Goal: Book appointment/travel/reservation

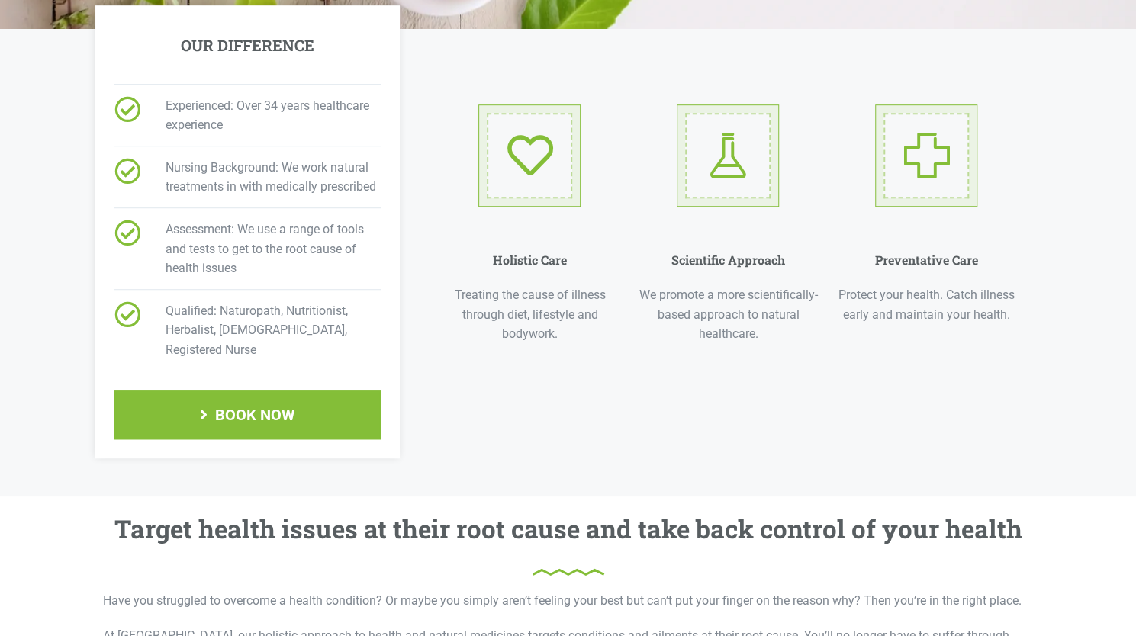
scroll to position [535, 0]
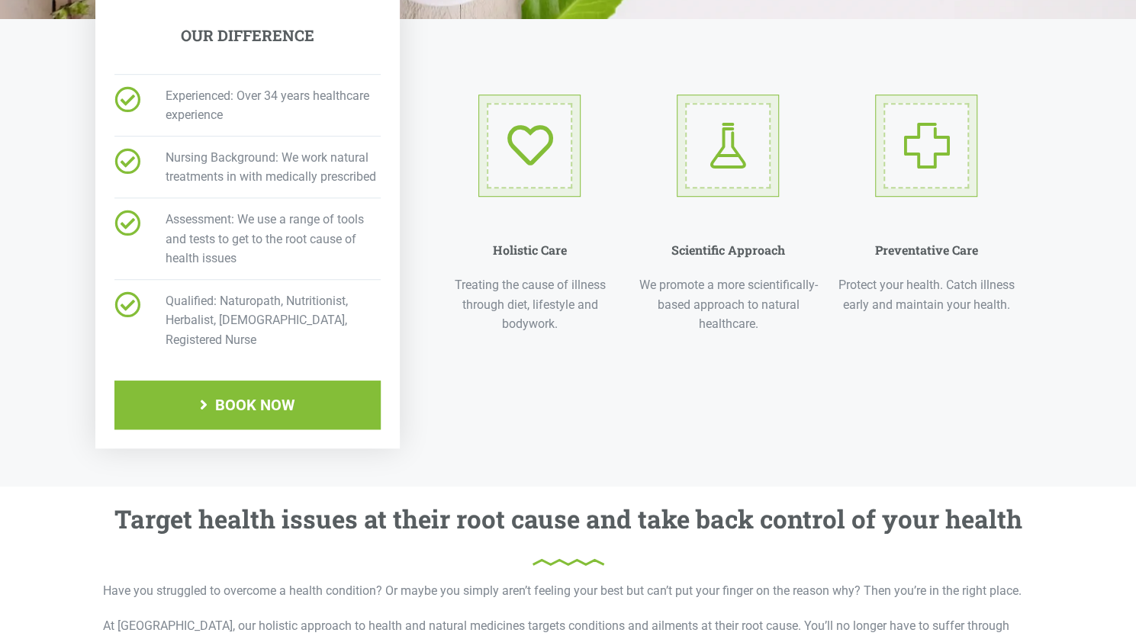
click at [282, 176] on span "Nursing Background: We work natural treatments in with medically prescribed" at bounding box center [264, 167] width 234 height 39
click at [279, 179] on span "Nursing Background: We work natural treatments in with medically prescribed" at bounding box center [264, 167] width 234 height 39
click at [261, 212] on span "Assessment: We use a range of tools and tests to get to the root cause of healt…" at bounding box center [264, 239] width 234 height 59
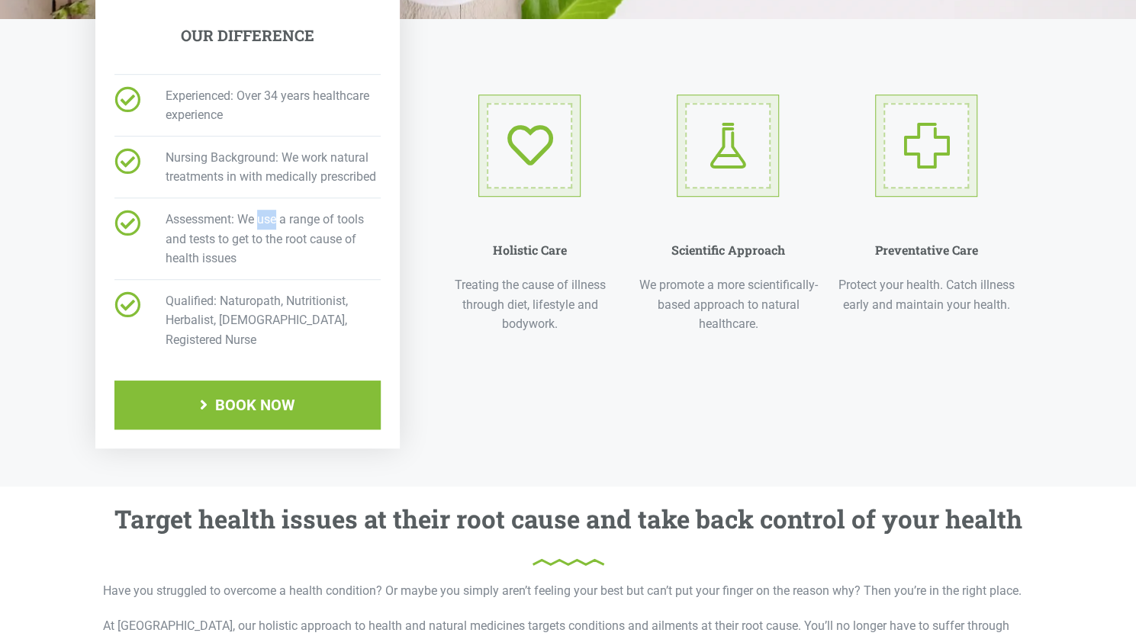
click at [261, 212] on span "Assessment: We use a range of tools and tests to get to the root cause of healt…" at bounding box center [264, 239] width 234 height 59
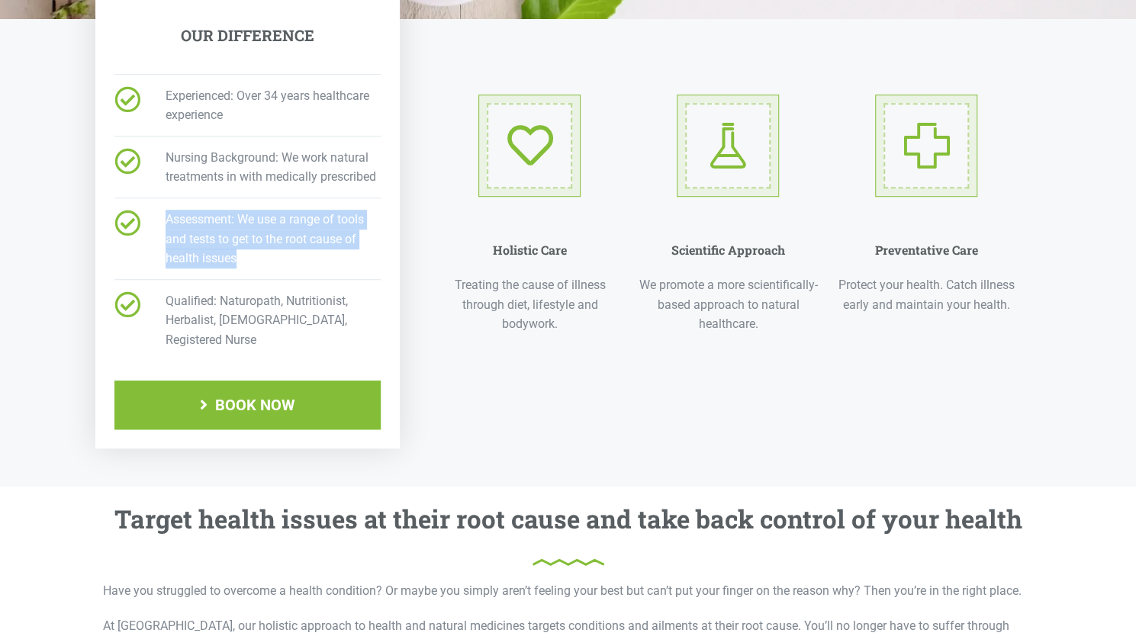
click at [261, 212] on span "Assessment: We use a range of tools and tests to get to the root cause of healt…" at bounding box center [264, 239] width 234 height 59
click at [246, 244] on span "Assessment: We use a range of tools and tests to get to the root cause of healt…" at bounding box center [264, 239] width 234 height 59
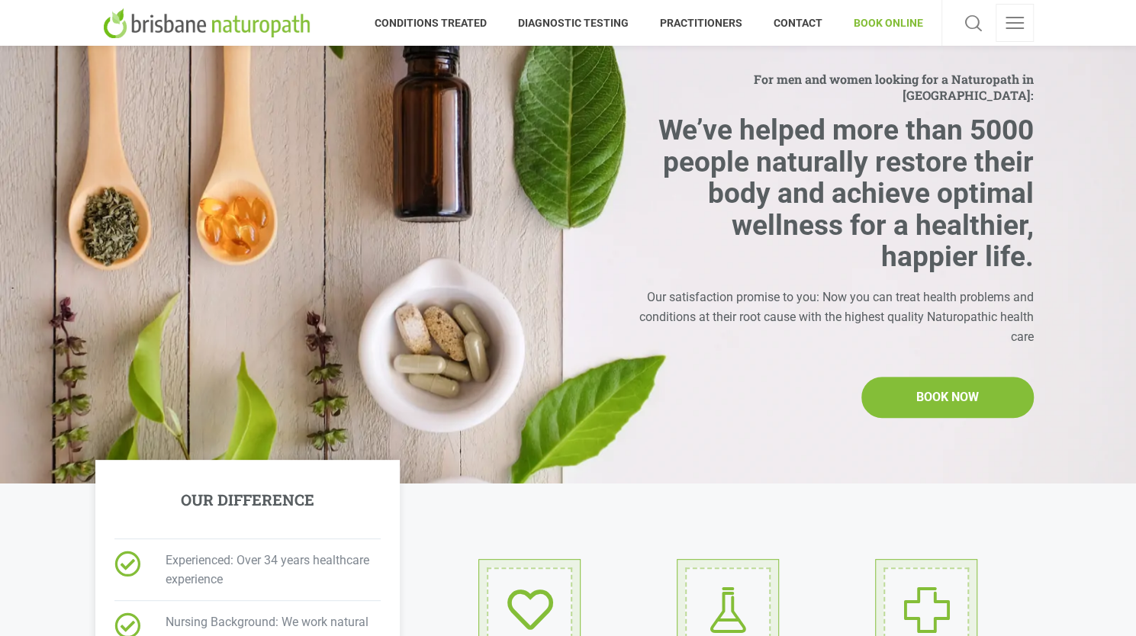
scroll to position [0, 0]
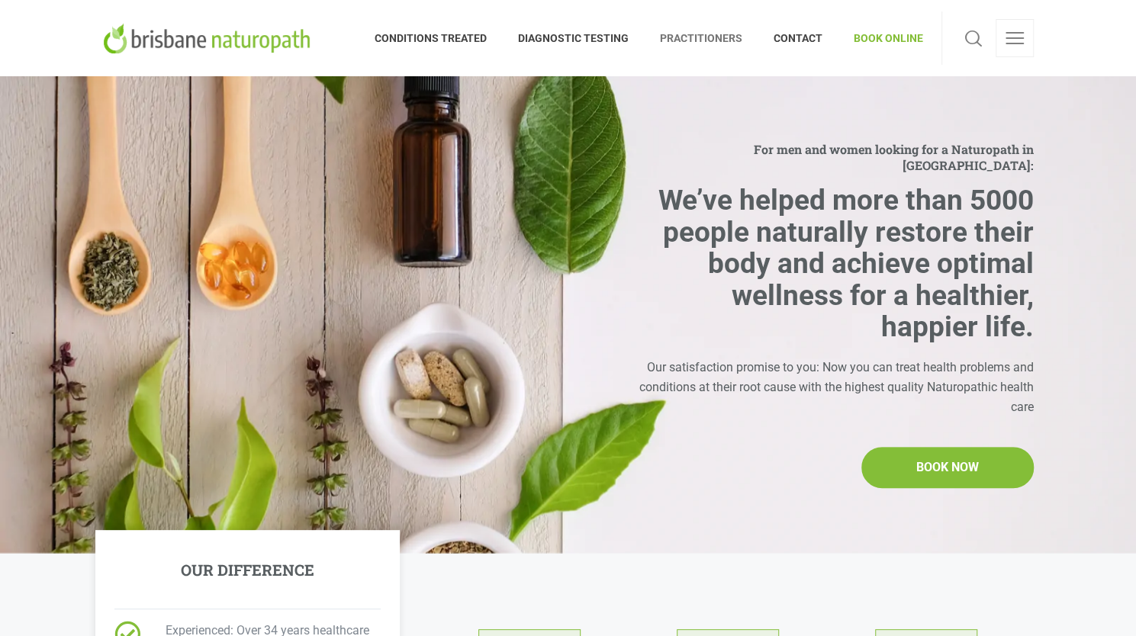
click at [719, 35] on span "PRACTITIONERS" at bounding box center [702, 38] width 114 height 24
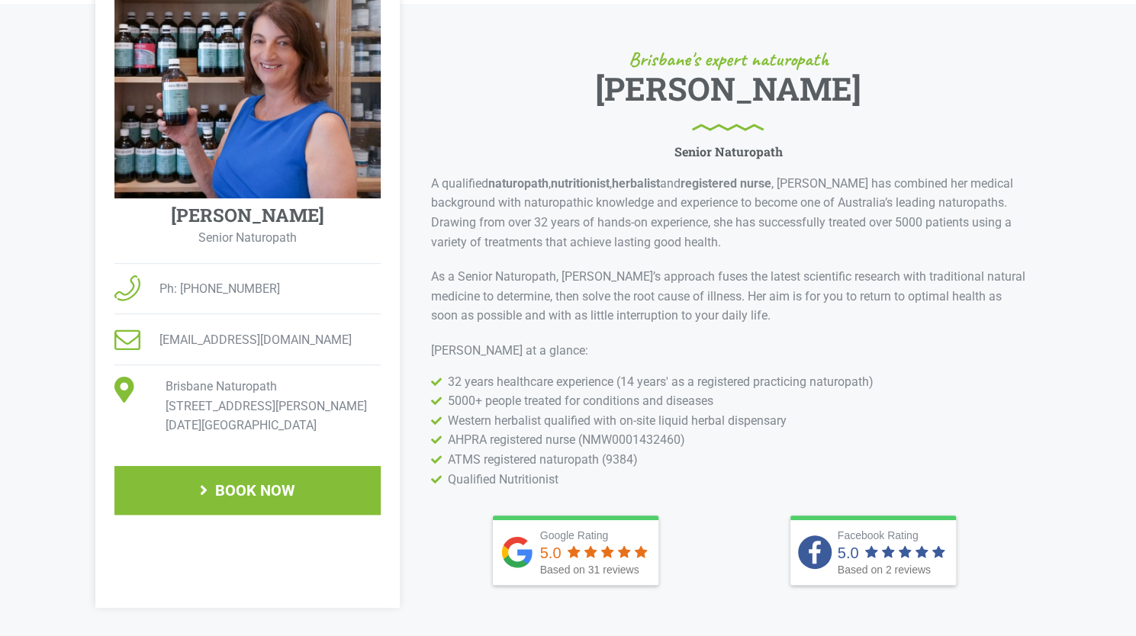
scroll to position [324, 0]
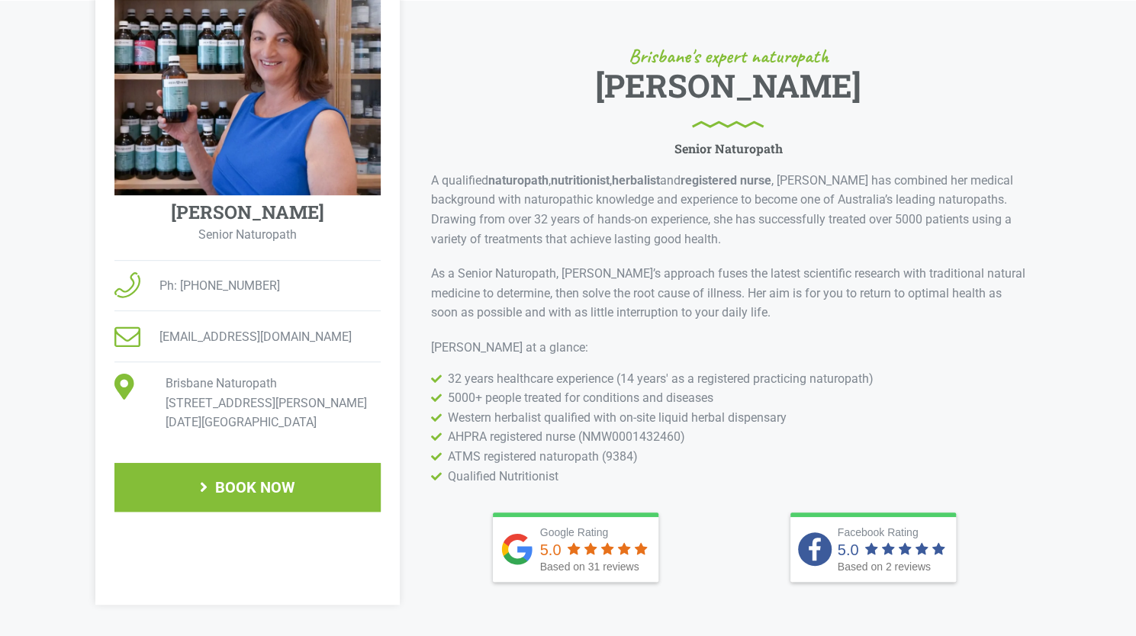
click at [585, 199] on p "A qualified naturopath , nutritionist , herbalist and registered nurse , Elisab…" at bounding box center [727, 210] width 595 height 78
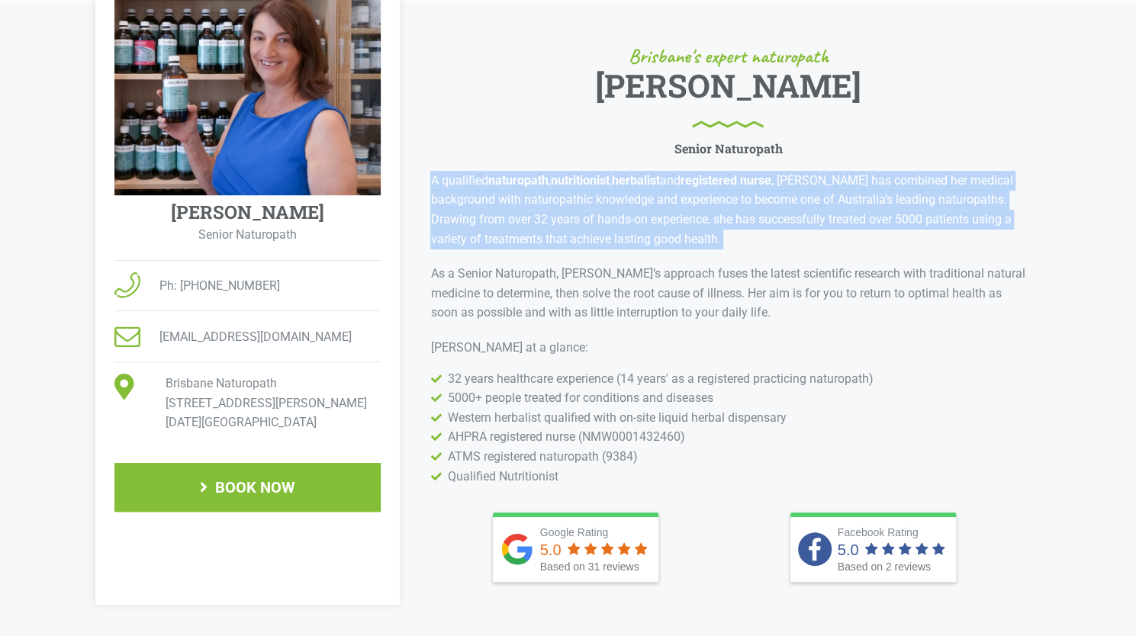
click at [585, 199] on p "A qualified naturopath , nutritionist , herbalist and registered nurse , Elisab…" at bounding box center [727, 210] width 595 height 78
click at [577, 233] on p "A qualified naturopath , nutritionist , herbalist and registered nurse , Elisab…" at bounding box center [727, 210] width 595 height 78
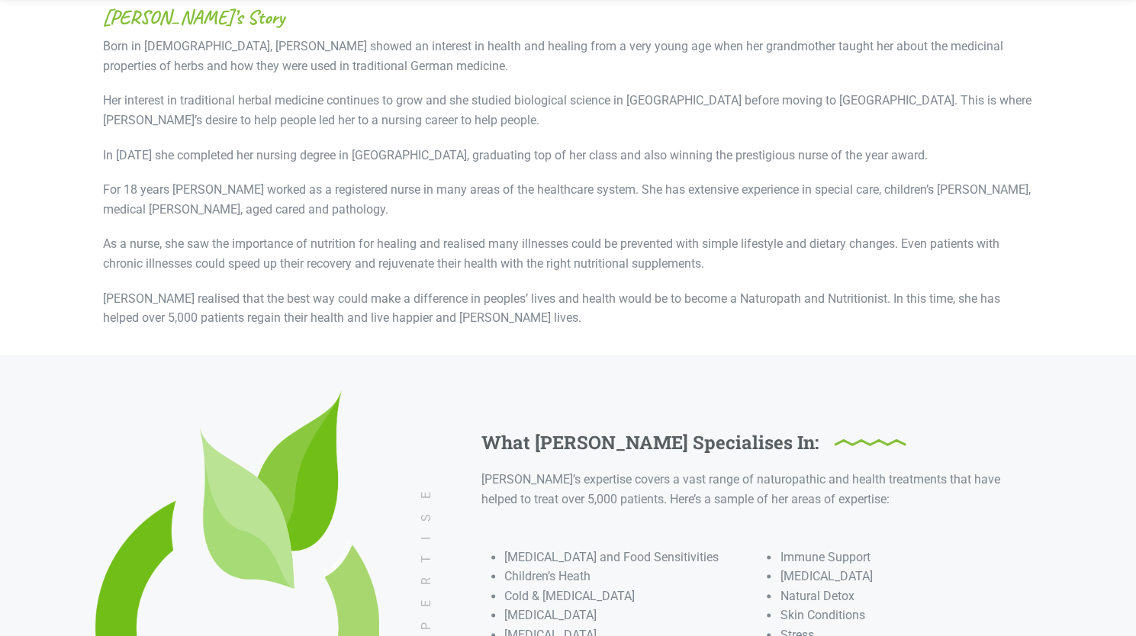
scroll to position [1005, 0]
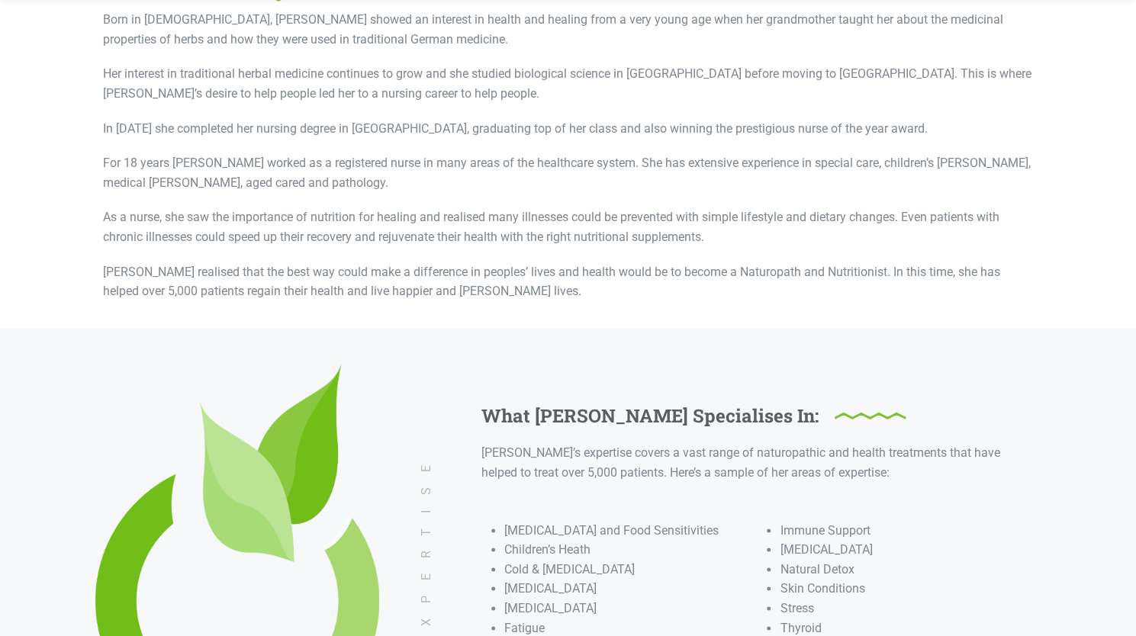
click at [304, 84] on p "Her interest in traditional herbal medicine continues to grow and she studied b…" at bounding box center [568, 83] width 931 height 39
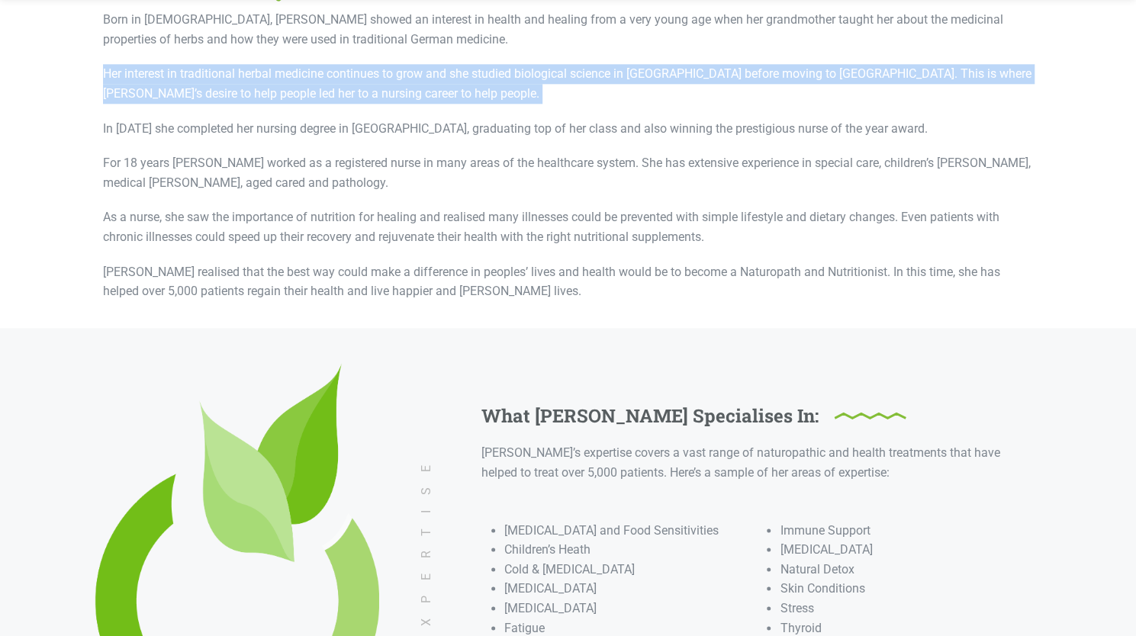
click at [304, 84] on p "Her interest in traditional herbal medicine continues to grow and she studied b…" at bounding box center [568, 83] width 931 height 39
click at [433, 95] on p "Her interest in traditional herbal medicine continues to grow and she studied b…" at bounding box center [568, 83] width 931 height 39
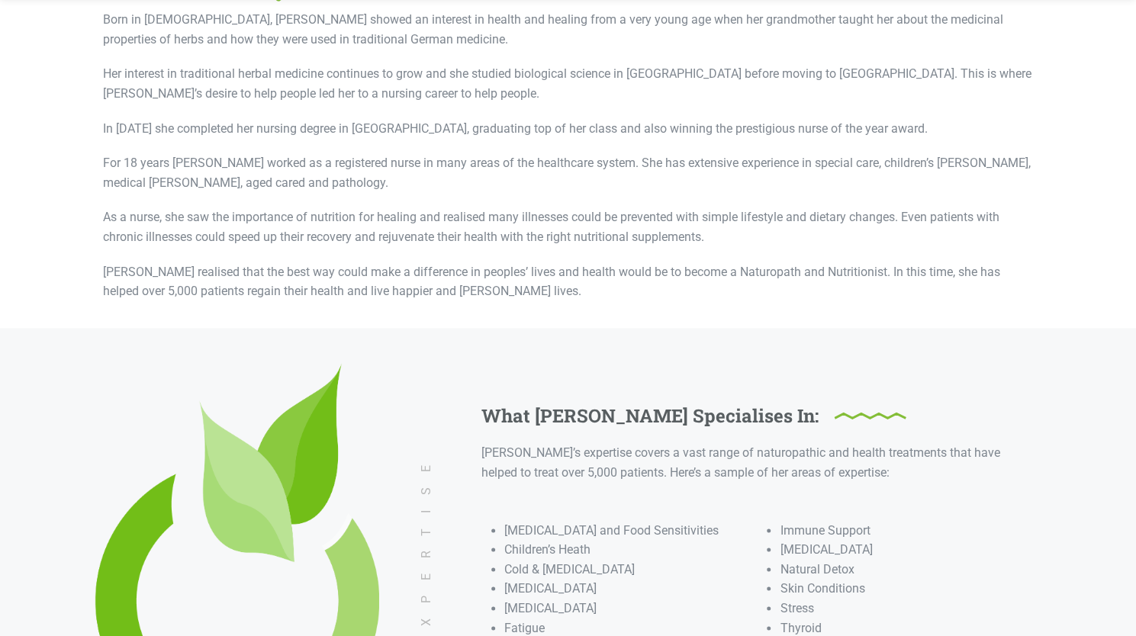
click at [385, 121] on p "In 1987 she completed her nursing degree in Townsville, graduating top of her c…" at bounding box center [568, 129] width 931 height 20
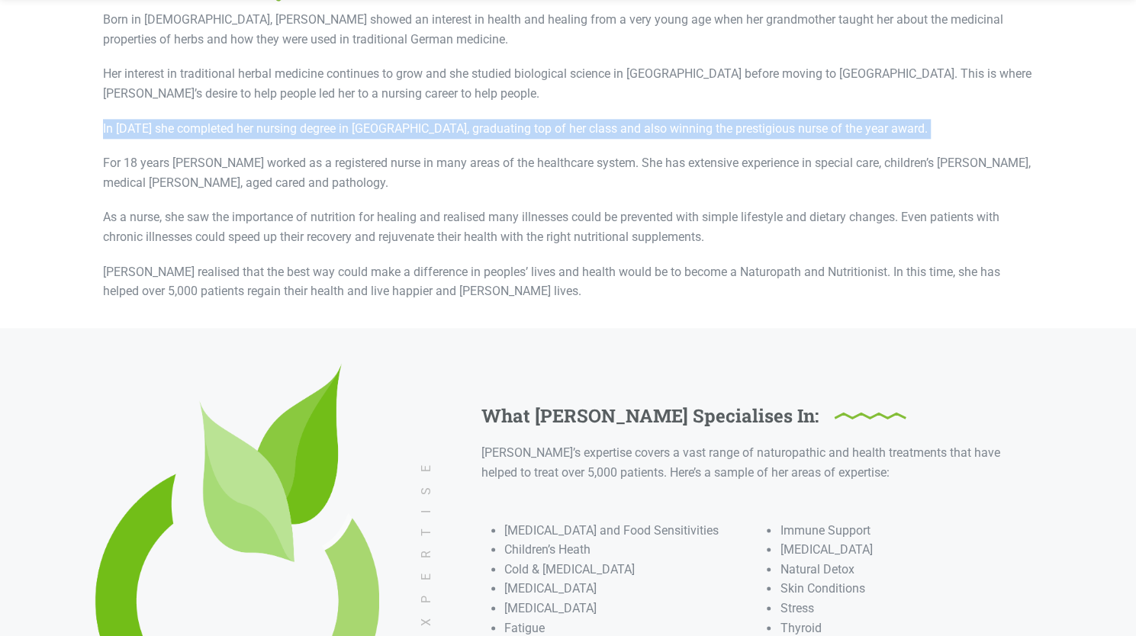
click at [385, 121] on p "In 1987 she completed her nursing degree in Townsville, graduating top of her c…" at bounding box center [568, 129] width 931 height 20
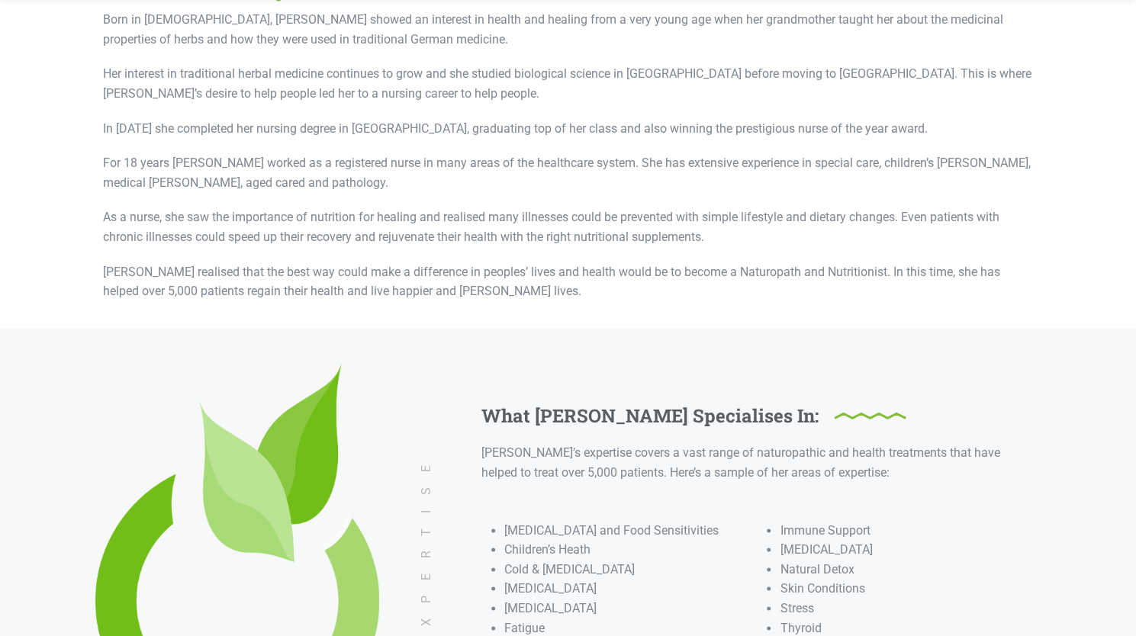
click at [369, 162] on p "For 18 years Elisabeth worked as a registered nurse in many areas of the health…" at bounding box center [568, 172] width 931 height 39
click at [368, 161] on p "For 18 years Elisabeth worked as a registered nurse in many areas of the health…" at bounding box center [568, 172] width 931 height 39
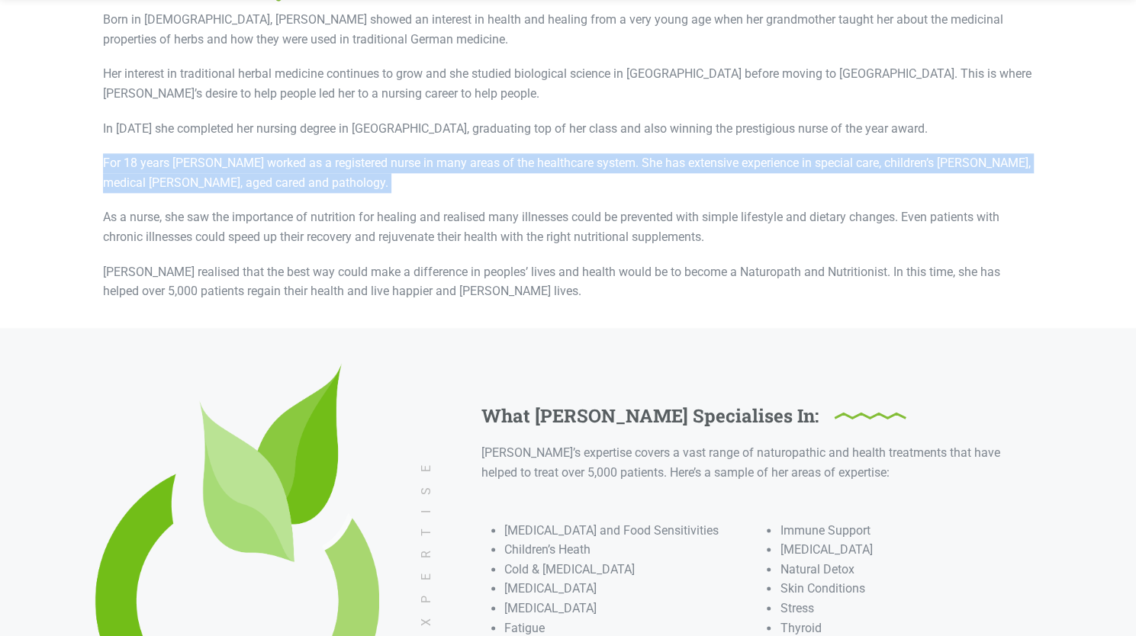
click at [368, 161] on p "For 18 years Elisabeth worked as a registered nurse in many areas of the health…" at bounding box center [568, 172] width 931 height 39
click at [368, 184] on p "For 18 years Elisabeth worked as a registered nurse in many areas of the health…" at bounding box center [568, 172] width 931 height 39
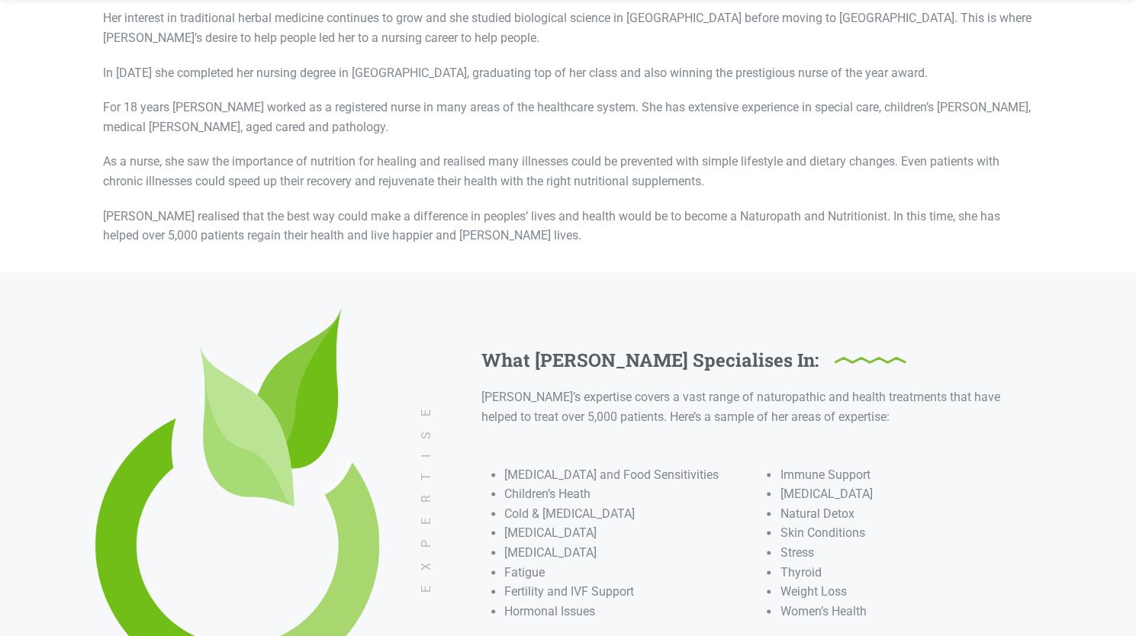
scroll to position [1065, 0]
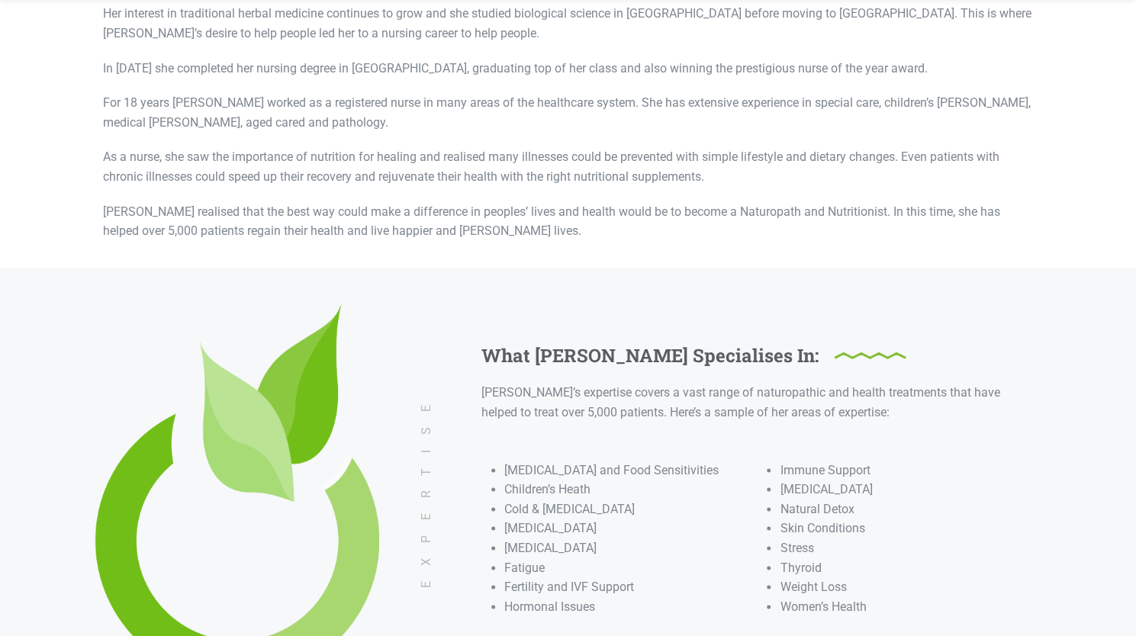
click at [385, 163] on p "As a nurse, she saw the importance of nutrition for healing and realised many i…" at bounding box center [568, 166] width 931 height 39
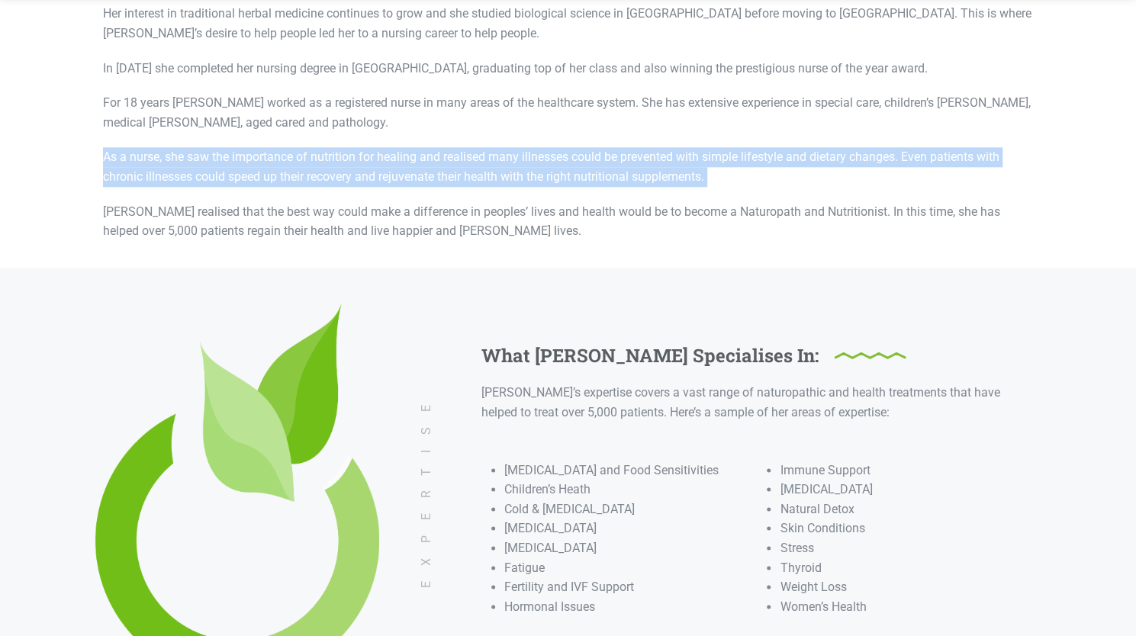
drag, startPoint x: 385, startPoint y: 163, endPoint x: 383, endPoint y: 190, distance: 27.6
click at [383, 190] on div "Born in Germany, Elisabeth showed an interest in health and healing from a very…" at bounding box center [568, 96] width 931 height 292
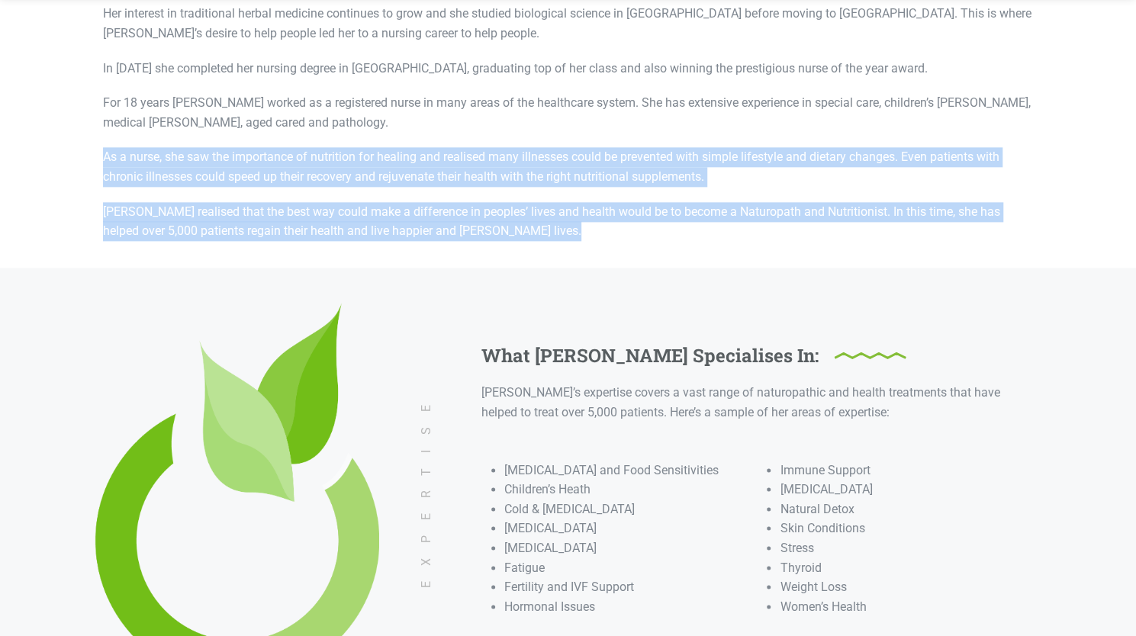
click at [383, 190] on div "Born in Germany, Elisabeth showed an interest in health and healing from a very…" at bounding box center [568, 96] width 931 height 292
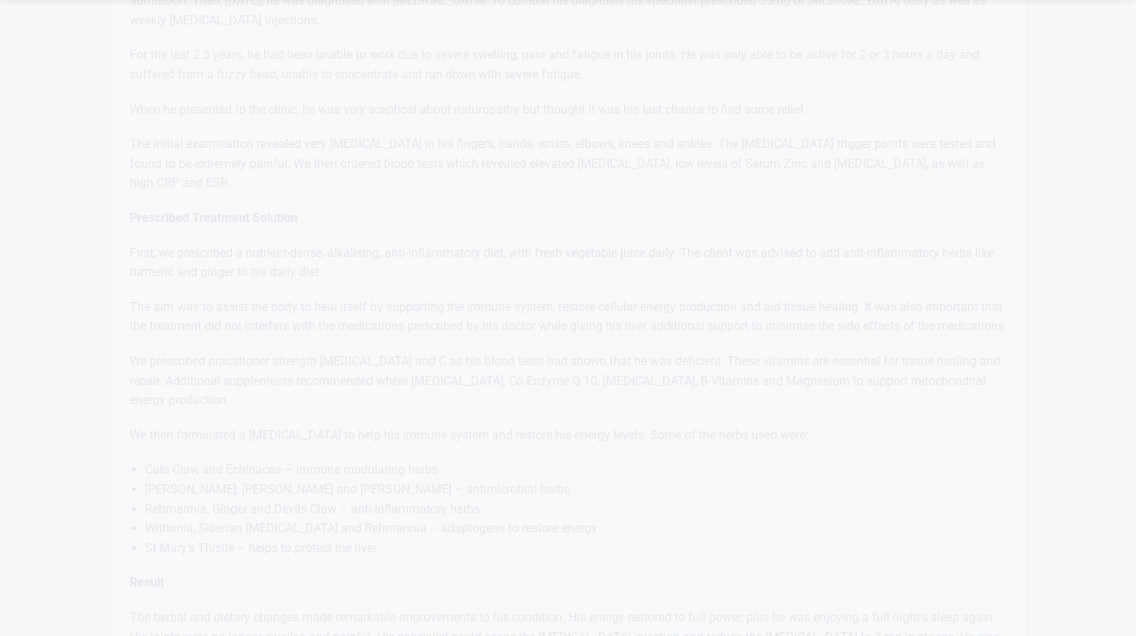
scroll to position [3871, 0]
click at [455, 243] on p "First, we prescribed a nutrient-dense, alkalising, anti-inflammatory diet, with…" at bounding box center [569, 262] width 878 height 39
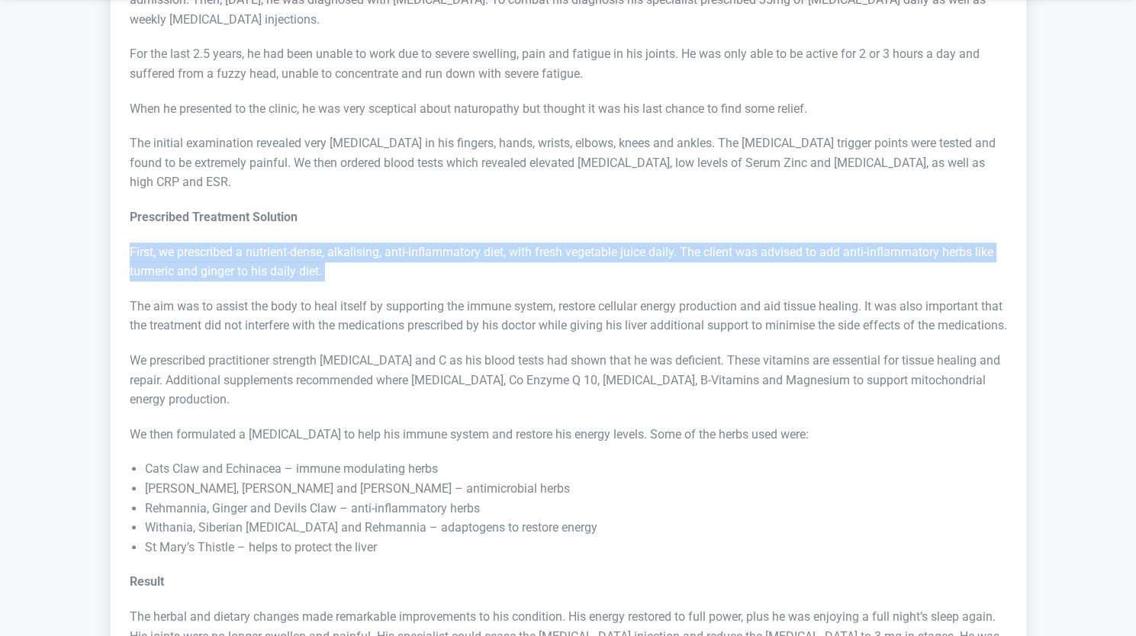
drag, startPoint x: 455, startPoint y: 187, endPoint x: 449, endPoint y: 216, distance: 29.6
click at [449, 243] on p "First, we prescribed a nutrient-dense, alkalising, anti-inflammatory diet, with…" at bounding box center [569, 262] width 878 height 39
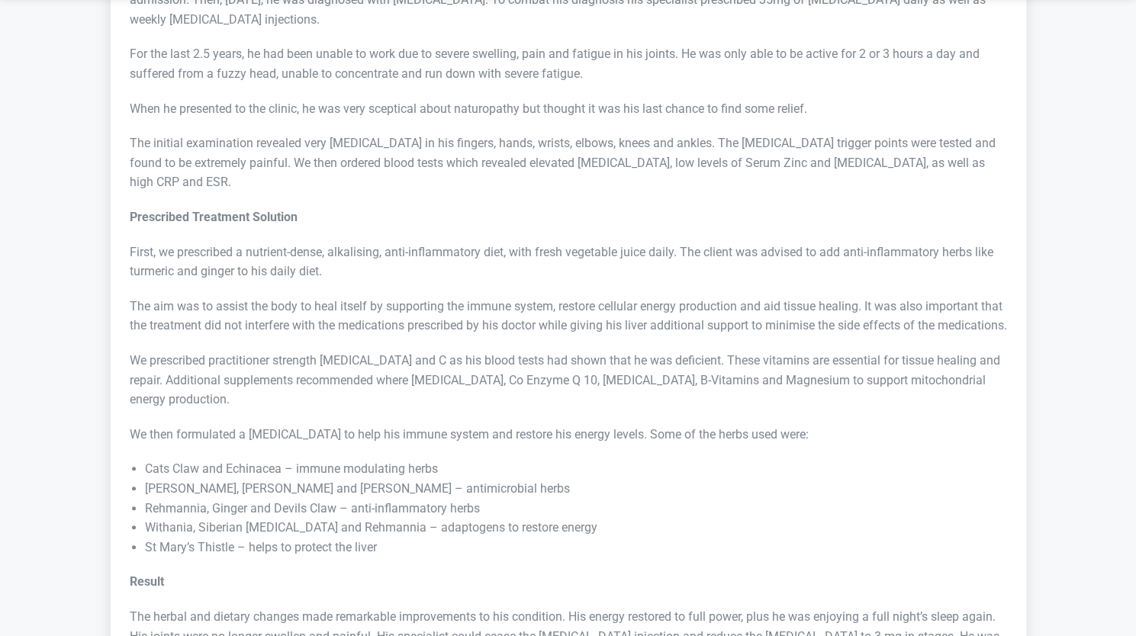
click at [446, 243] on p "First, we prescribed a nutrient-dense, alkalising, anti-inflammatory diet, with…" at bounding box center [569, 262] width 878 height 39
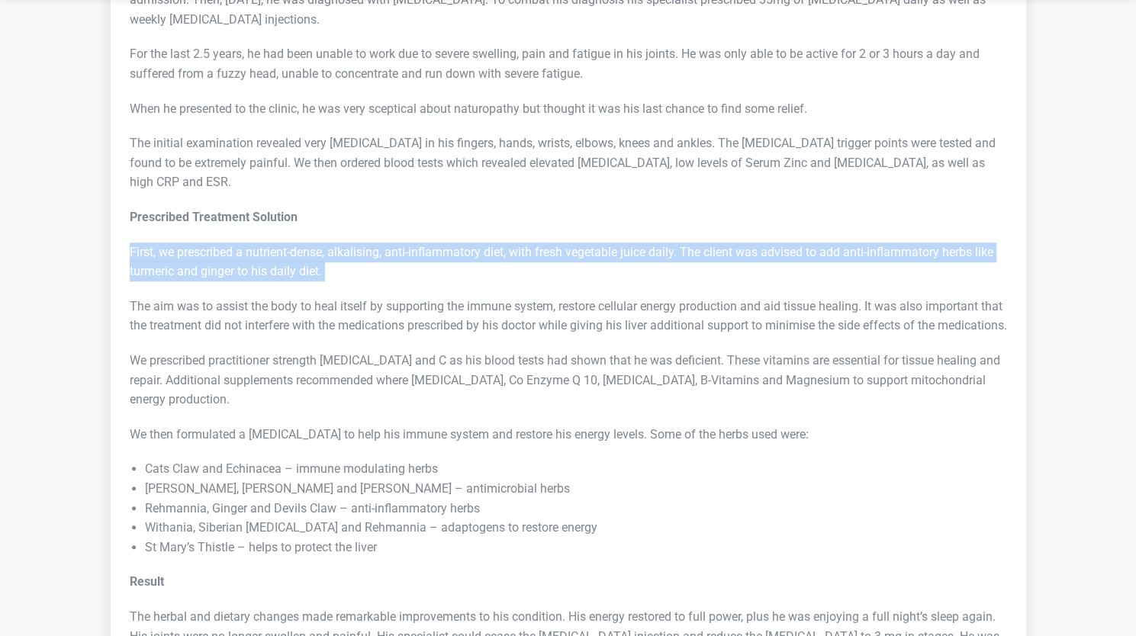
click at [446, 243] on p "First, we prescribed a nutrient-dense, alkalising, anti-inflammatory diet, with…" at bounding box center [569, 262] width 878 height 39
click at [433, 243] on p "First, we prescribed a nutrient-dense, alkalising, anti-inflammatory diet, with…" at bounding box center [569, 262] width 878 height 39
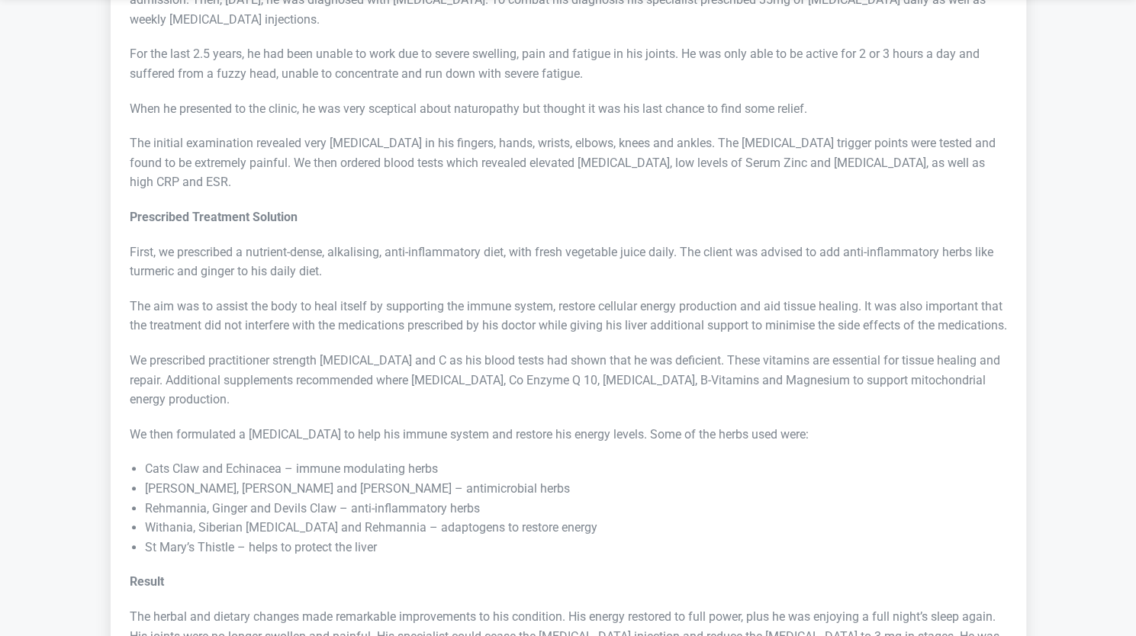
click at [383, 234] on div "Problem A 55-year old male patient contracted a viral illness 2.5 years ago whi…" at bounding box center [569, 301] width 878 height 730
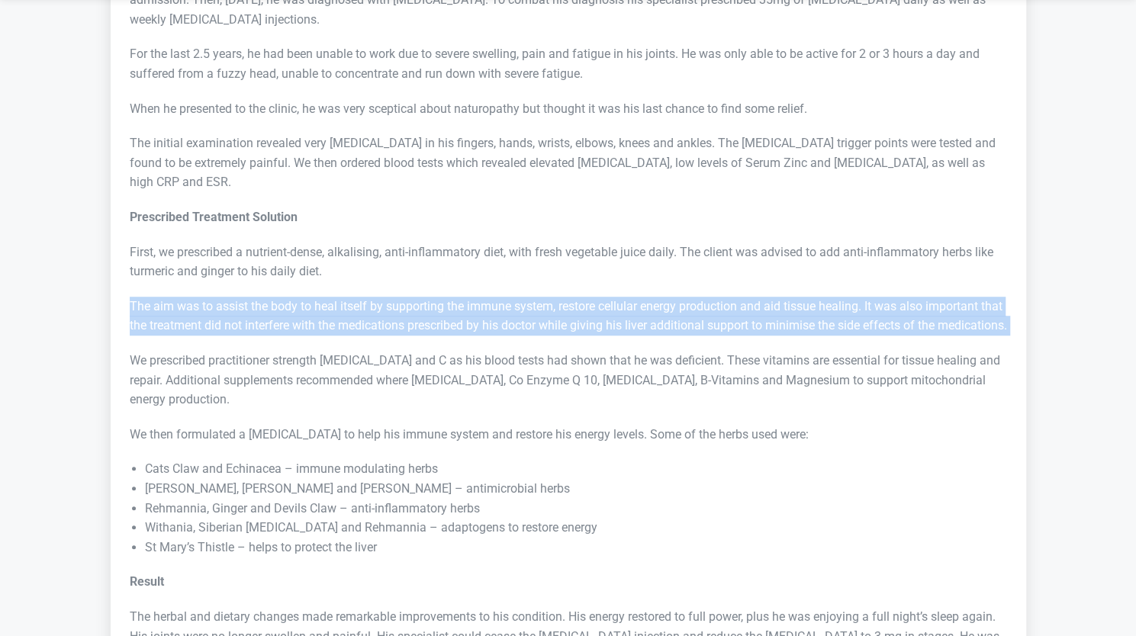
click at [383, 234] on div "Problem A 55-year old male patient contracted a viral illness 2.5 years ago whi…" at bounding box center [569, 301] width 878 height 730
click at [364, 297] on p "The aim was to assist the body to heal itself by supporting the immune system, …" at bounding box center [569, 316] width 878 height 39
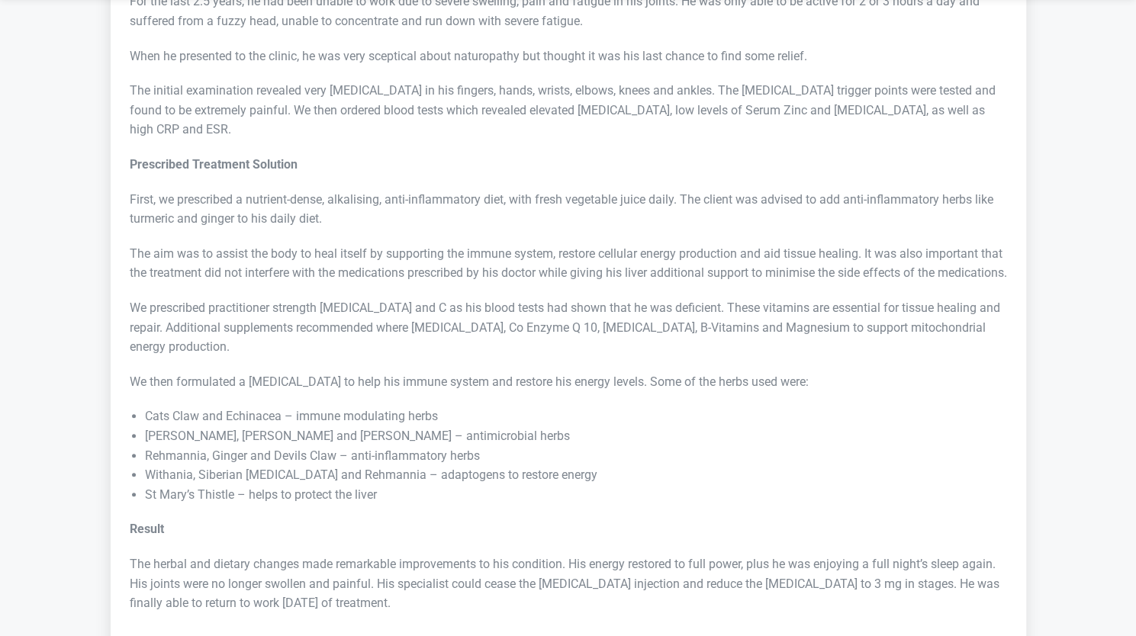
scroll to position [3941, 0]
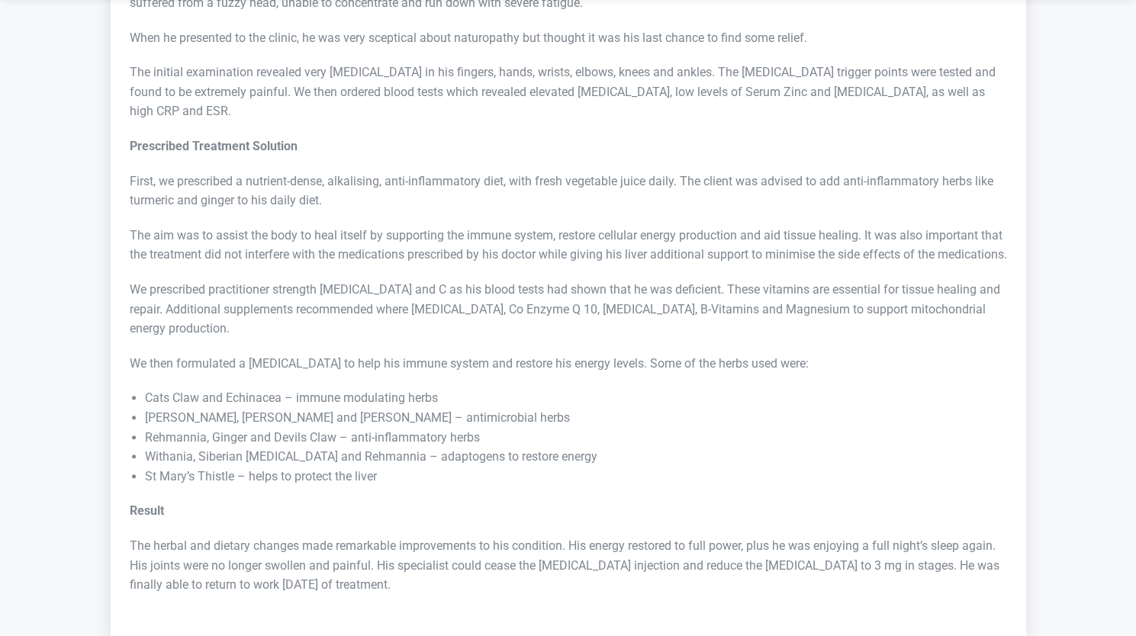
click at [402, 226] on p "The aim was to assist the body to heal itself by supporting the immune system, …" at bounding box center [569, 245] width 878 height 39
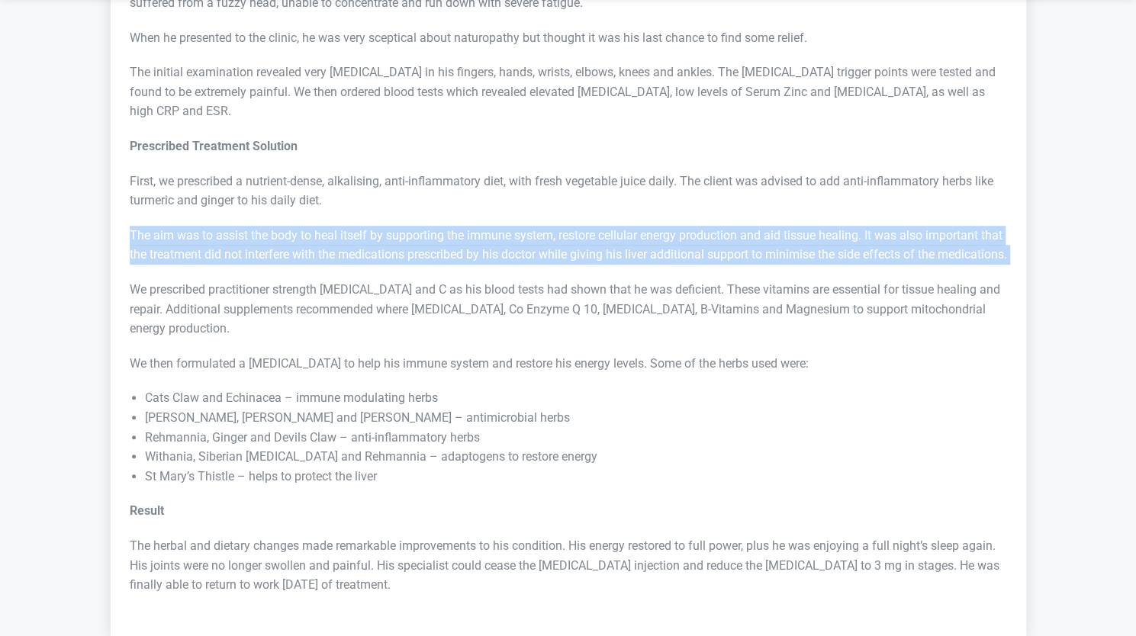
click at [402, 226] on p "The aim was to assist the body to heal itself by supporting the immune system, …" at bounding box center [569, 245] width 878 height 39
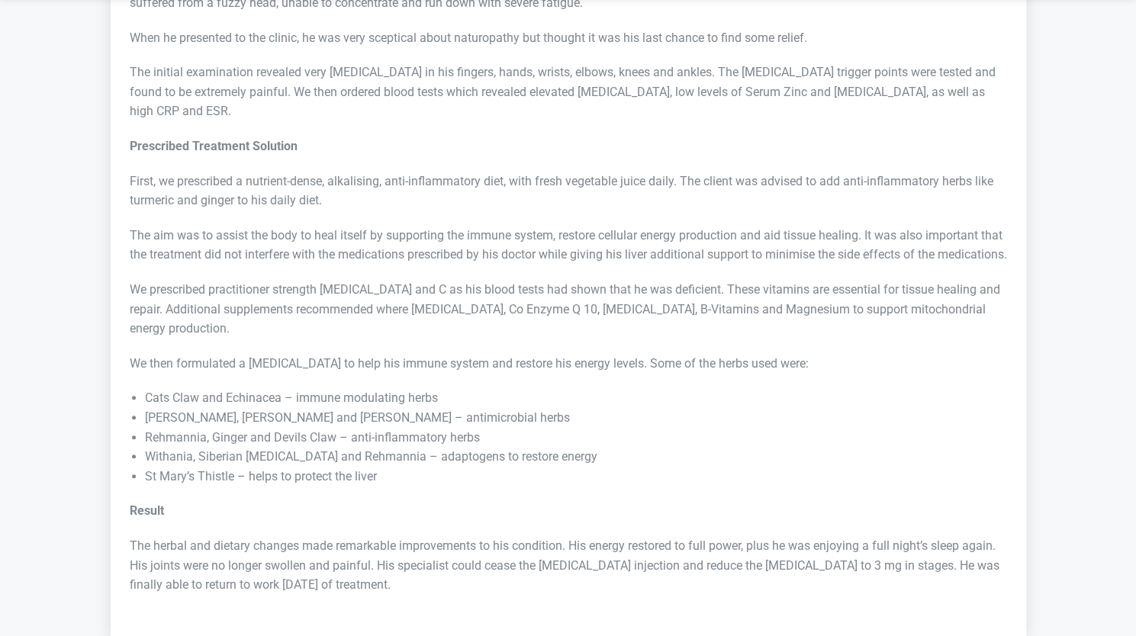
click at [382, 237] on div "Problem A 55-year old male patient contracted a viral illness 2.5 years ago whi…" at bounding box center [569, 230] width 878 height 730
click at [354, 280] on p "We prescribed practitioner strength Vitamin D and C as his blood tests had show…" at bounding box center [569, 309] width 878 height 59
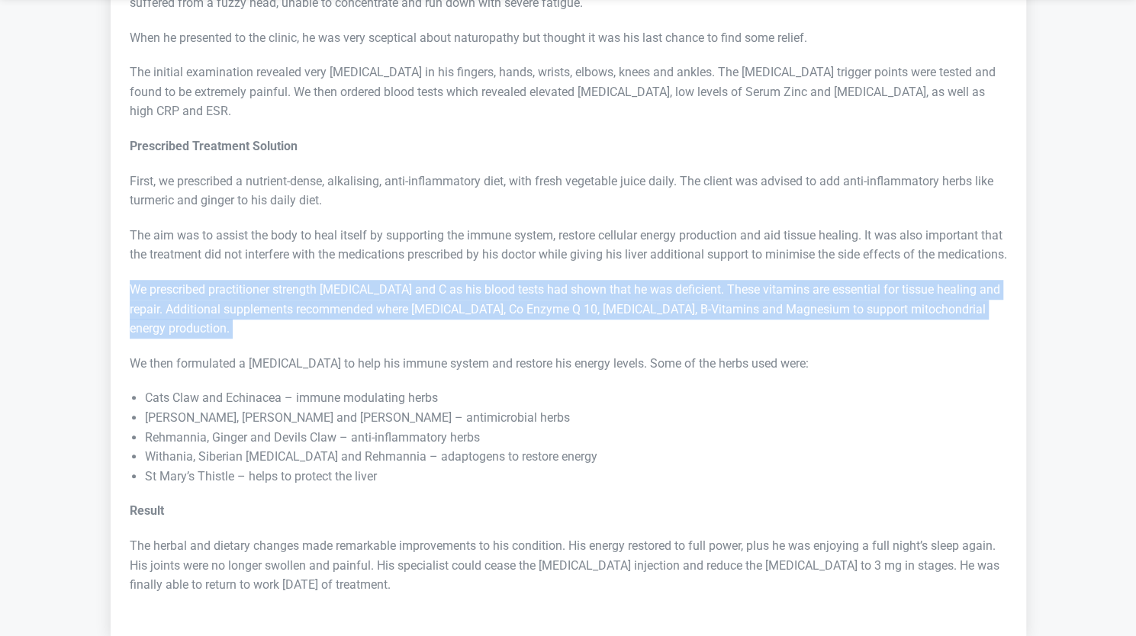
click at [354, 280] on p "We prescribed practitioner strength Vitamin D and C as his blood tests had show…" at bounding box center [569, 309] width 878 height 59
click at [343, 280] on p "We prescribed practitioner strength Vitamin D and C as his blood tests had show…" at bounding box center [569, 309] width 878 height 59
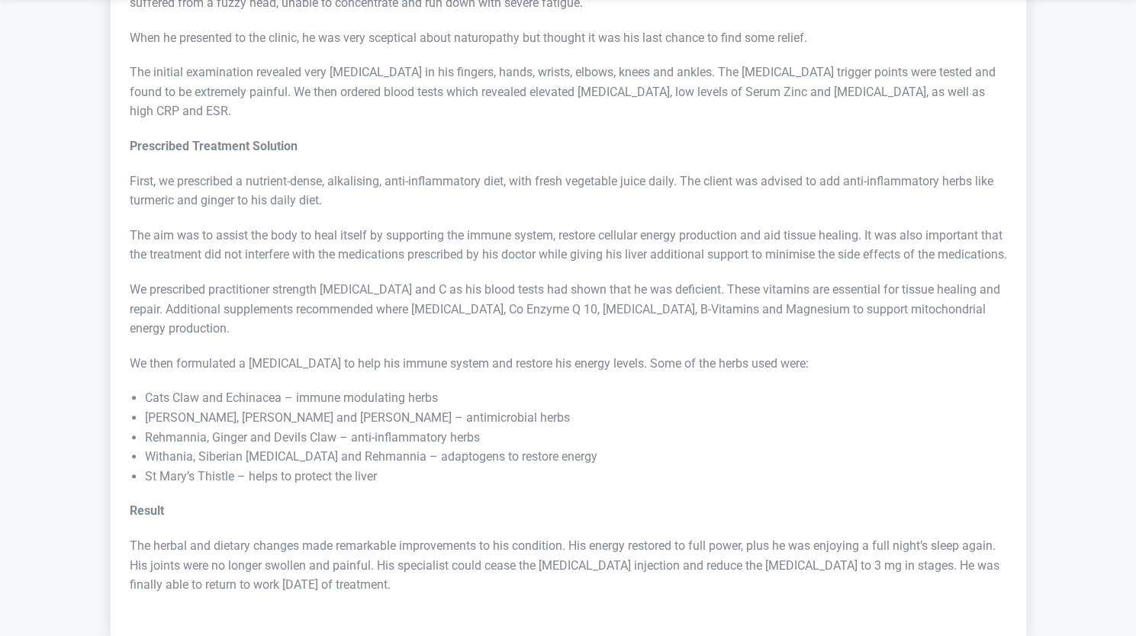
click at [367, 280] on p "We prescribed practitioner strength Vitamin D and C as his blood tests had show…" at bounding box center [569, 309] width 878 height 59
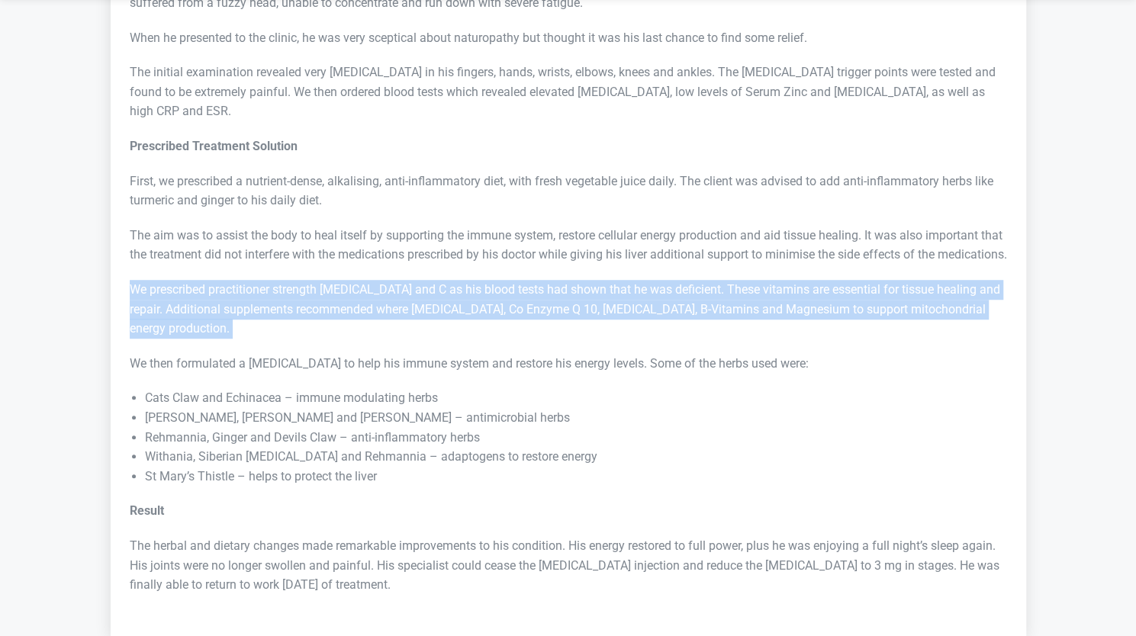
click at [367, 280] on p "We prescribed practitioner strength Vitamin D and C as his blood tests had show…" at bounding box center [569, 309] width 878 height 59
click at [357, 288] on p "We prescribed practitioner strength Vitamin D and C as his blood tests had show…" at bounding box center [569, 309] width 878 height 59
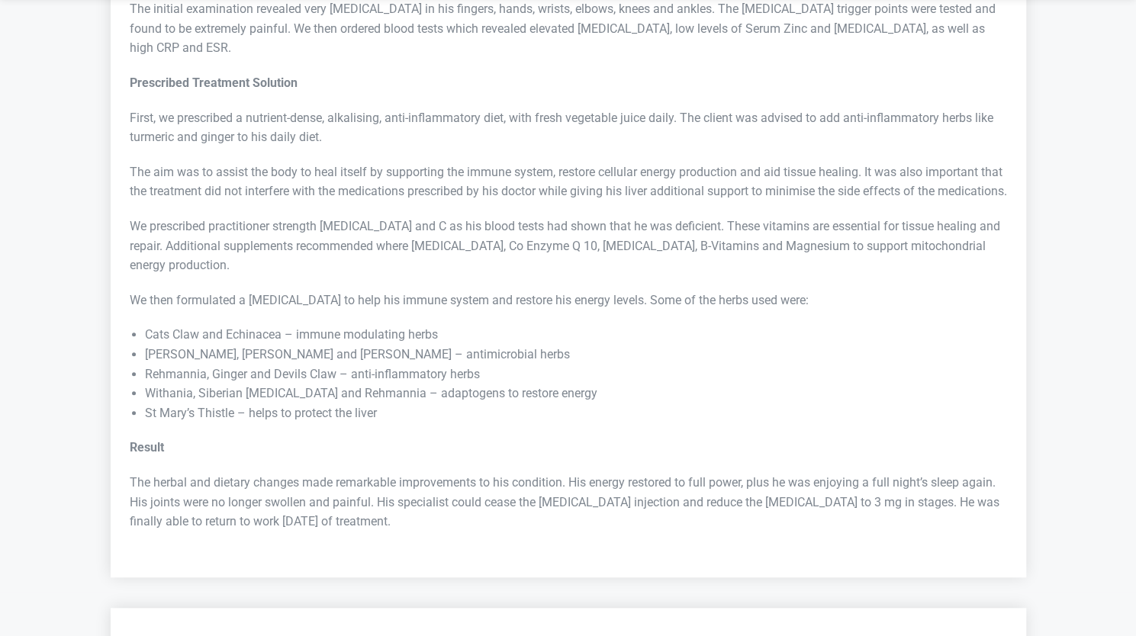
scroll to position [4007, 0]
click at [311, 323] on li "Cats Claw and Echinacea – immune modulating herbs" at bounding box center [576, 333] width 862 height 20
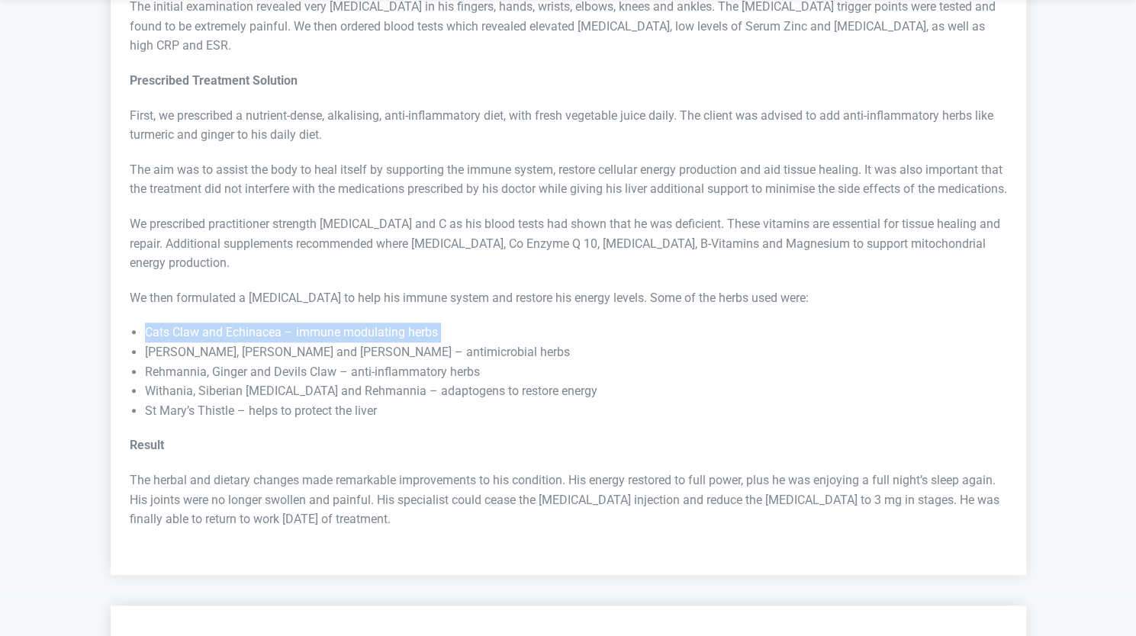
click at [311, 323] on li "Cats Claw and Echinacea – immune modulating herbs" at bounding box center [576, 333] width 862 height 20
click at [302, 343] on li "Qing Hoa, Manuka and Thuja – antimicrobial herbs" at bounding box center [576, 353] width 862 height 20
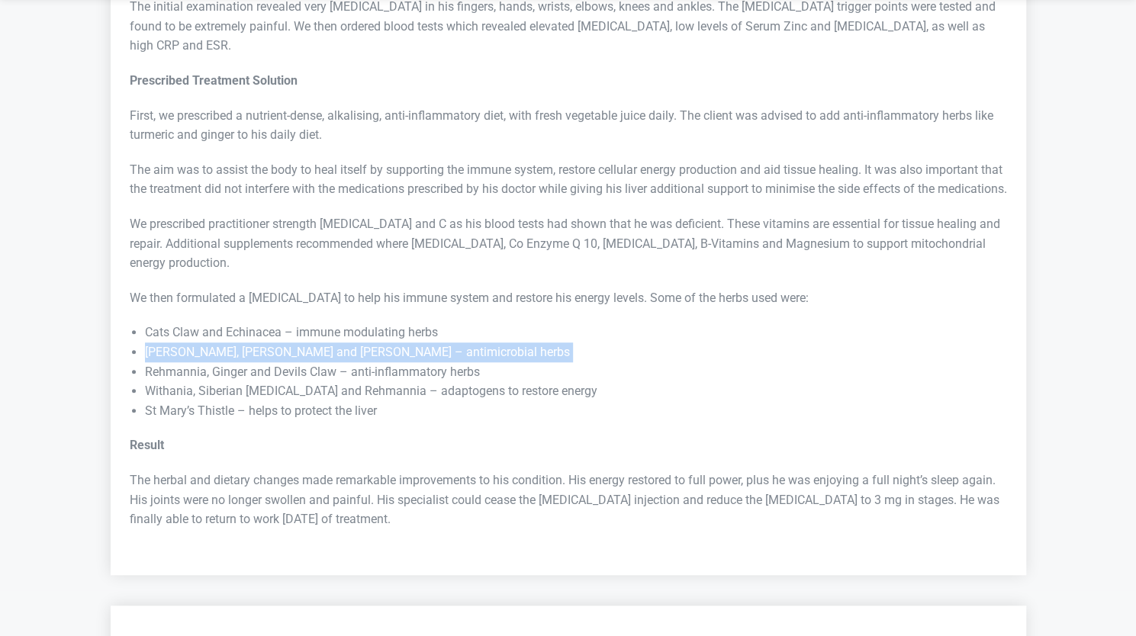
click at [302, 343] on li "Qing Hoa, Manuka and Thuja – antimicrobial herbs" at bounding box center [576, 353] width 862 height 20
click at [298, 362] on li "Rehmannia, Ginger and Devils Claw – anti-inflammatory herbs" at bounding box center [576, 372] width 862 height 20
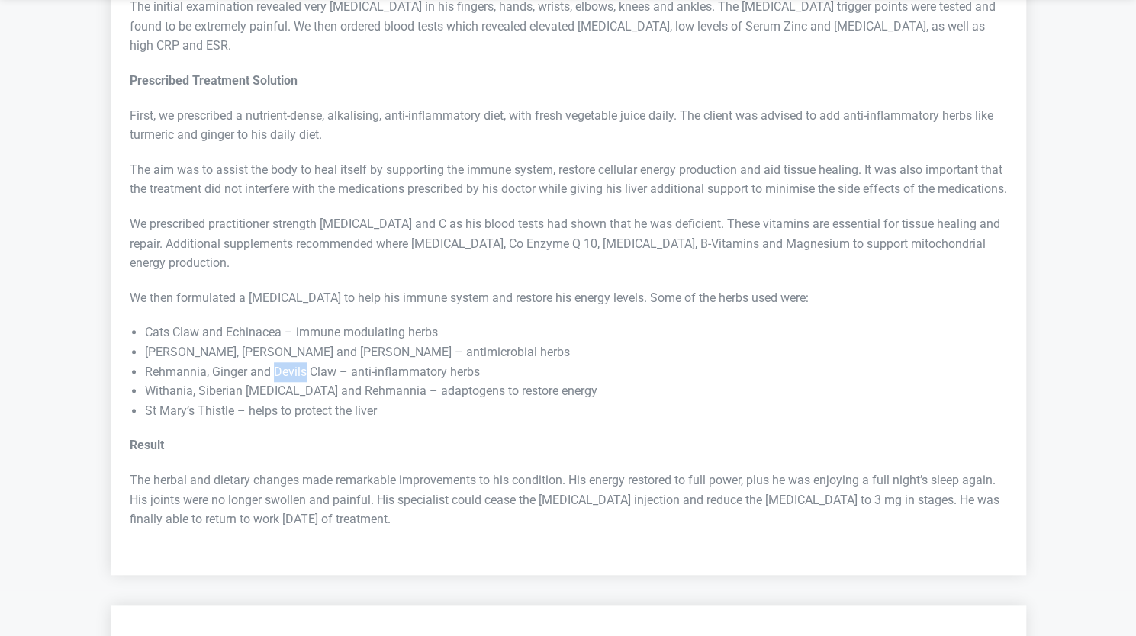
click at [298, 362] on li "Rehmannia, Ginger and Devils Claw – anti-inflammatory herbs" at bounding box center [576, 372] width 862 height 20
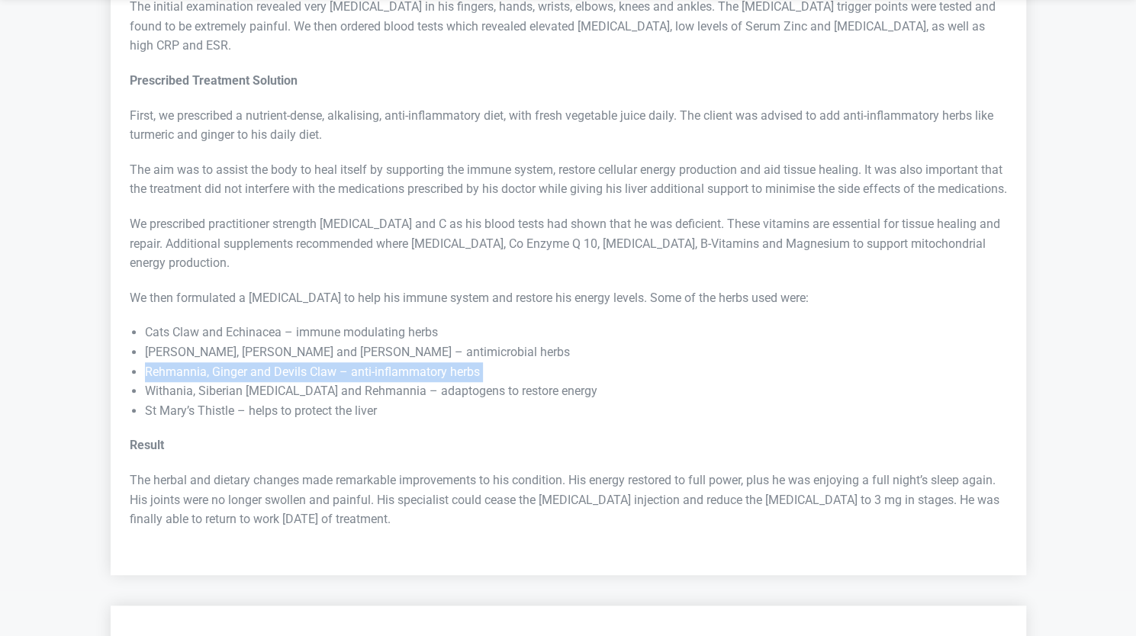
click at [298, 362] on li "Rehmannia, Ginger and Devils Claw – anti-inflammatory herbs" at bounding box center [576, 372] width 862 height 20
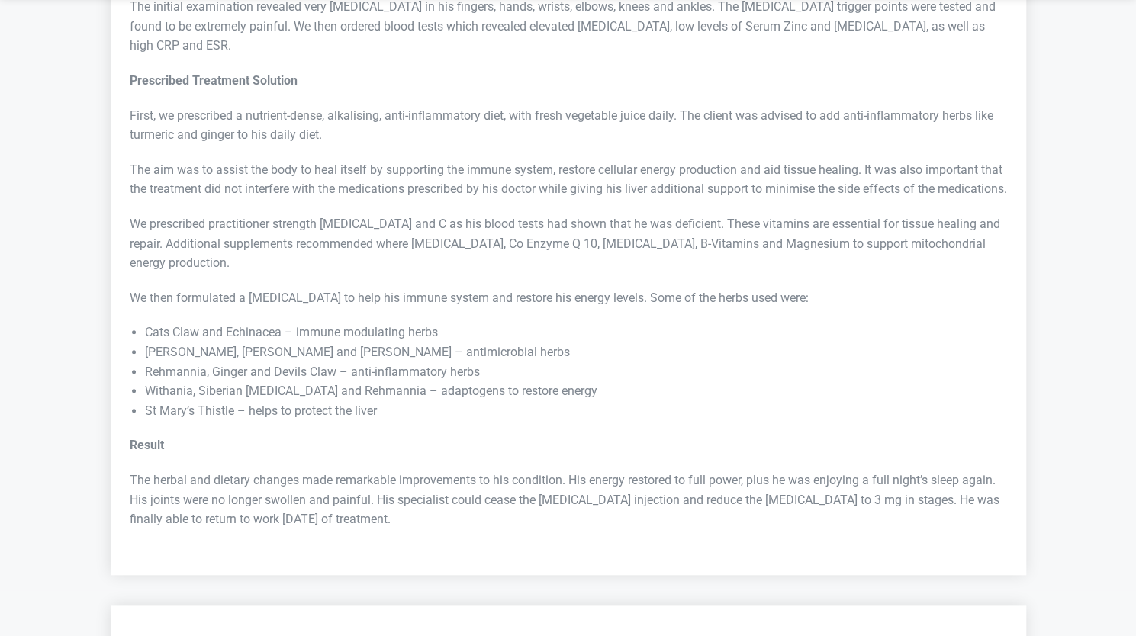
click at [290, 382] on li "Withania, Siberian Ginseng and Rehmannia – adaptogens to restore energy" at bounding box center [576, 392] width 862 height 20
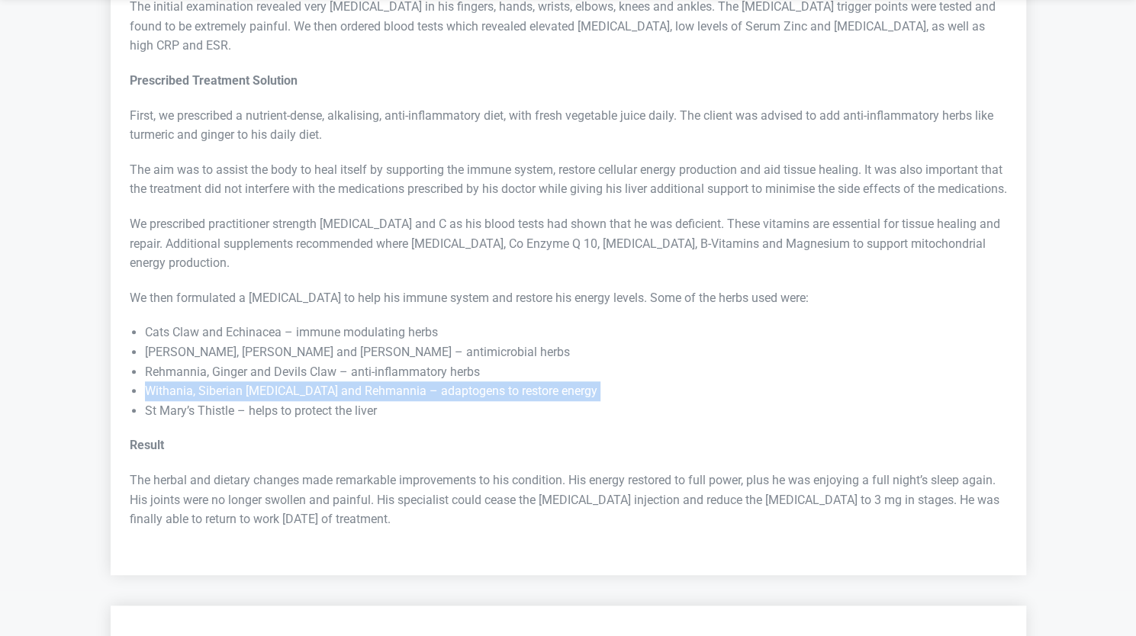
click at [290, 382] on li "Withania, Siberian Ginseng and Rehmannia – adaptogens to restore energy" at bounding box center [576, 392] width 862 height 20
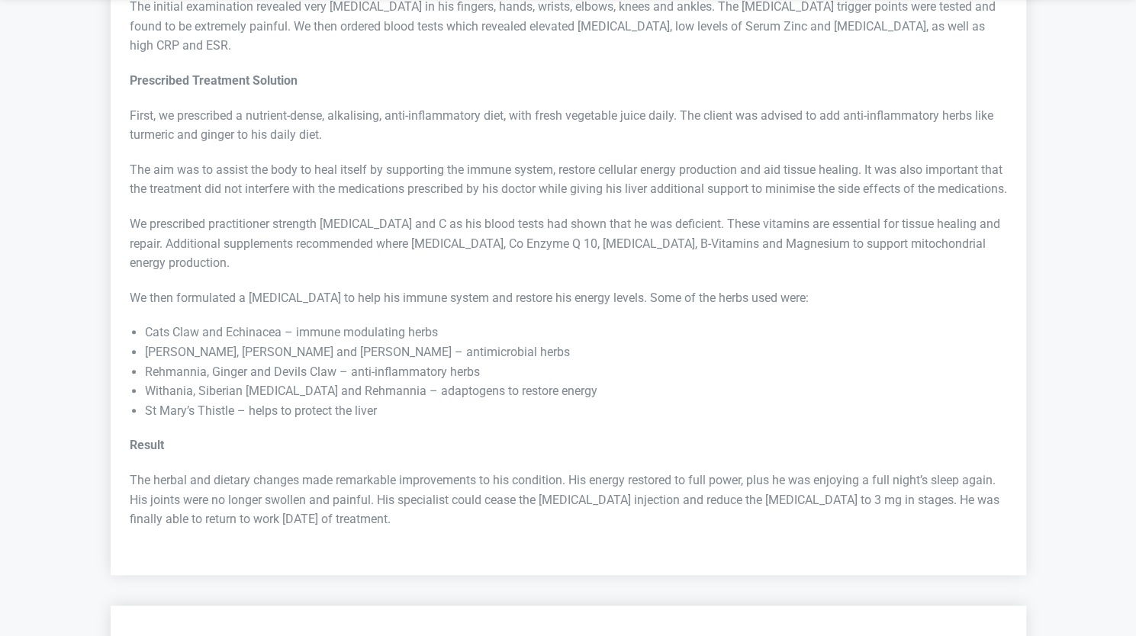
click at [284, 401] on li "St Mary’s Thistle – helps to protect the liver" at bounding box center [576, 411] width 862 height 20
click at [277, 384] on div "Problem A 55-year old male patient contracted a viral illness 2.5 years ago whi…" at bounding box center [569, 164] width 878 height 730
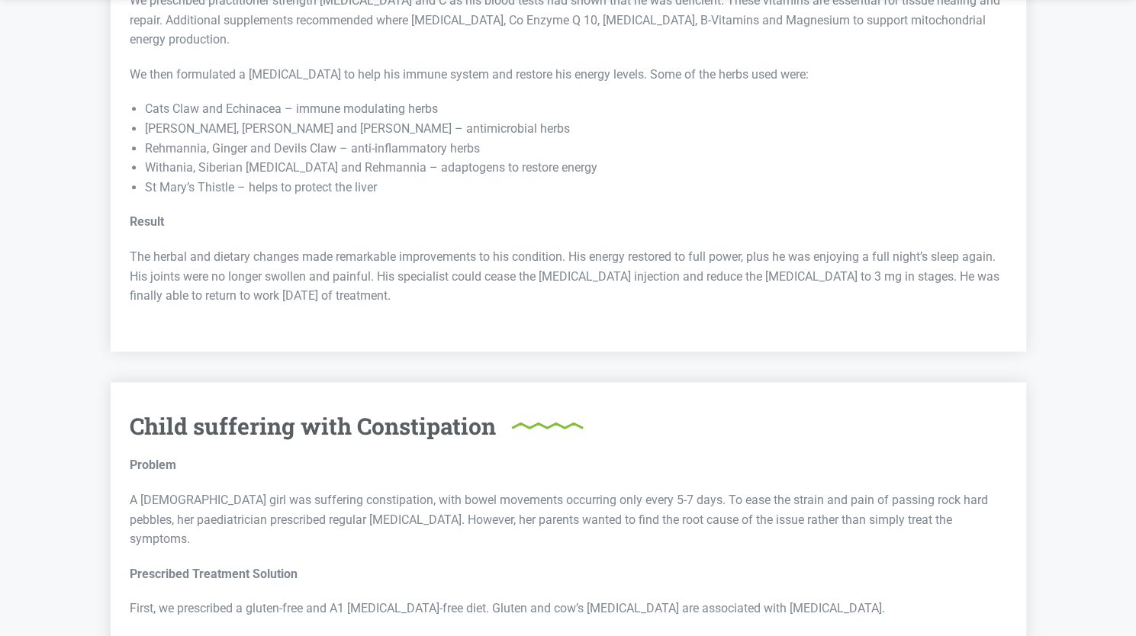
scroll to position [4245, 0]
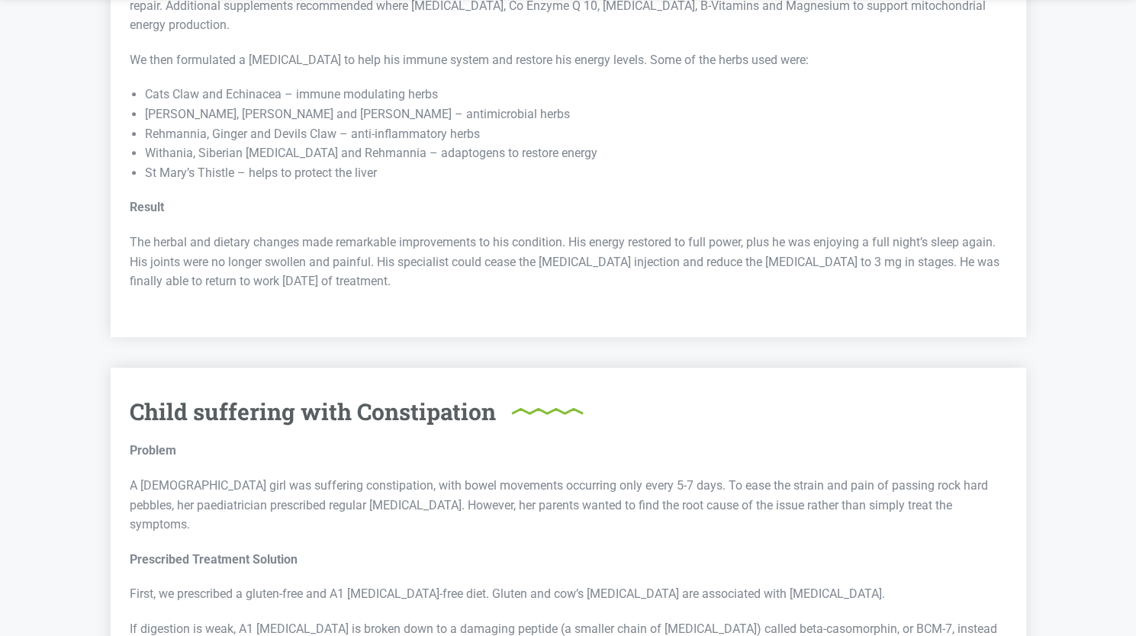
click at [383, 233] on p "The herbal and dietary changes made remarkable improvements to his condition. H…" at bounding box center [569, 262] width 878 height 59
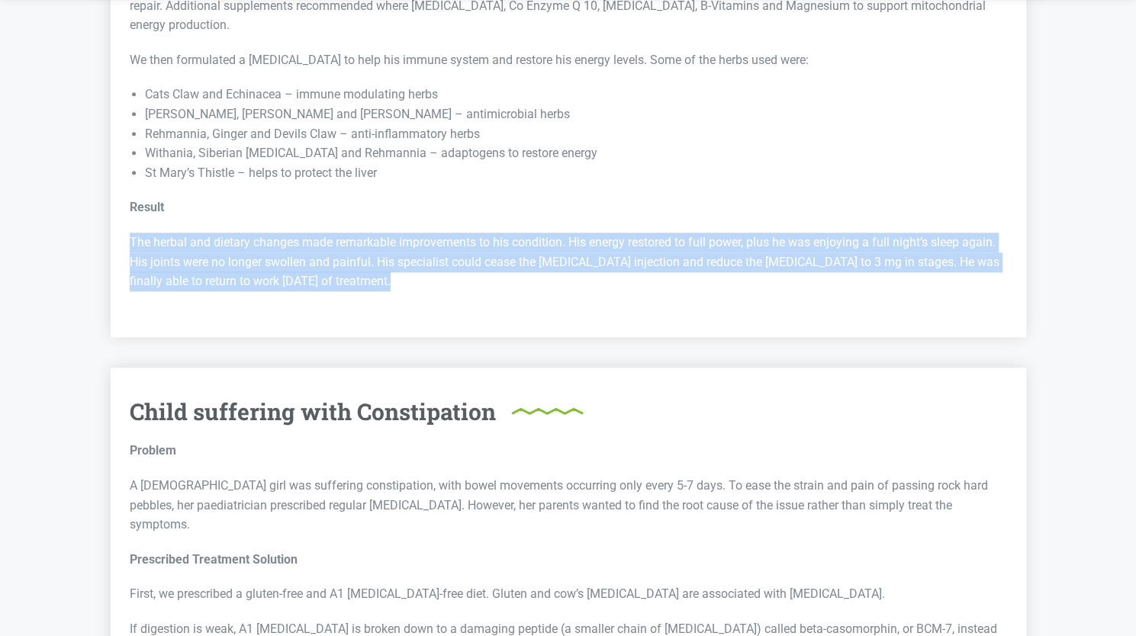
click at [383, 233] on p "The herbal and dietary changes made remarkable improvements to his condition. H…" at bounding box center [569, 262] width 878 height 59
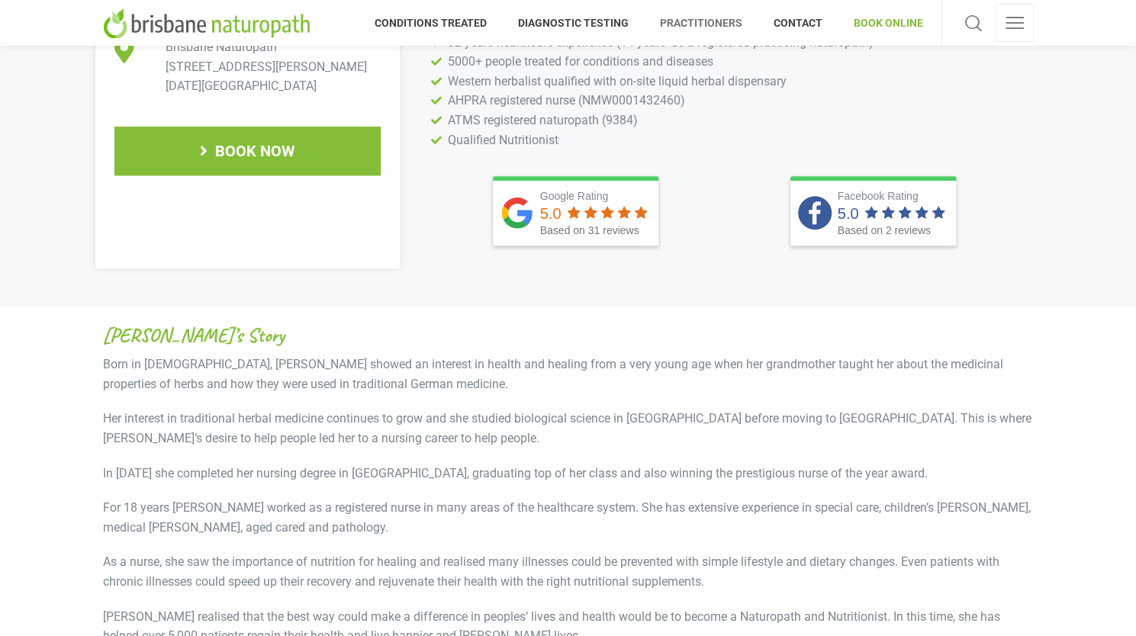
scroll to position [614, 0]
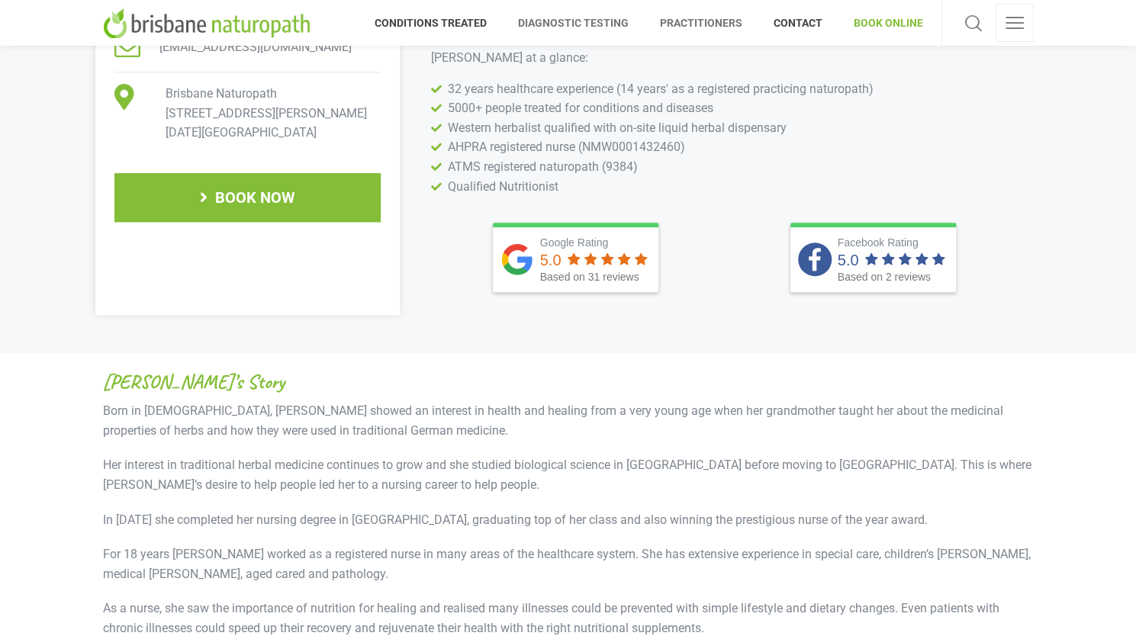
click at [554, 25] on span "DIAGNOSTIC TESTING" at bounding box center [574, 23] width 142 height 24
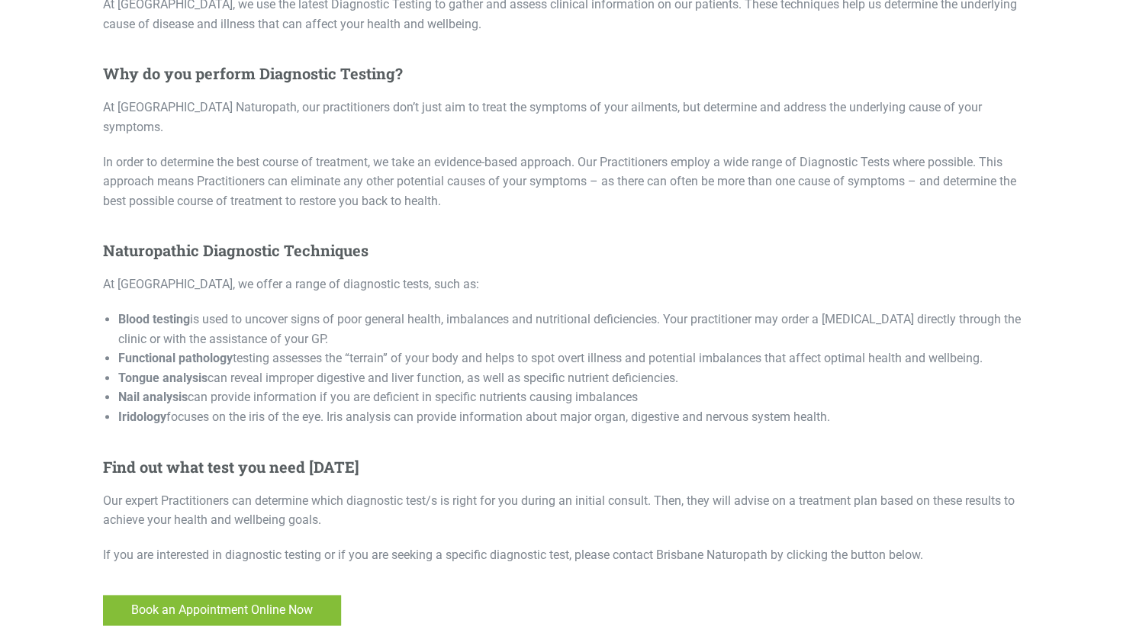
scroll to position [562, 0]
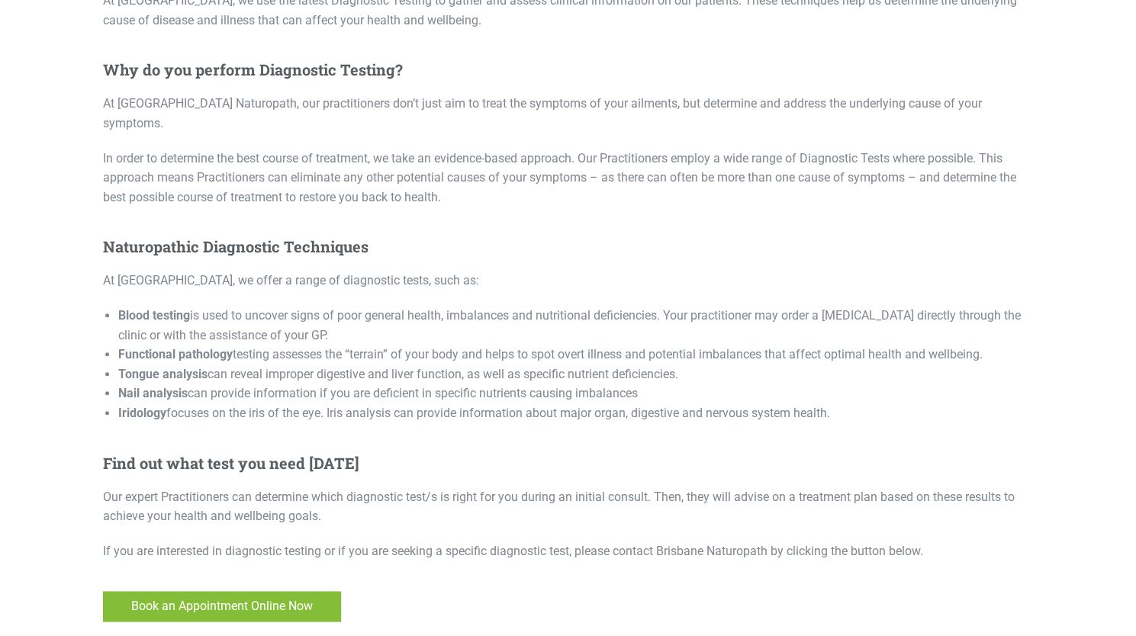
click at [304, 345] on li "Functional pathology testing assesses the “terrain” of your body and helps to s…" at bounding box center [576, 355] width 916 height 20
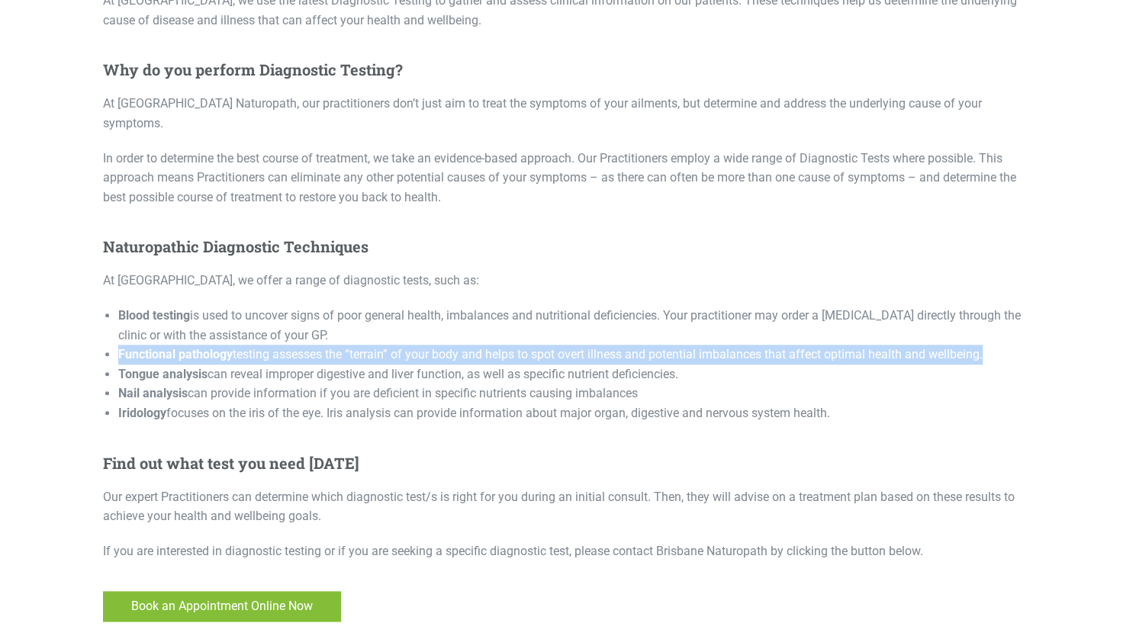
click at [304, 345] on li "Functional pathology testing assesses the “terrain” of your body and helps to s…" at bounding box center [576, 355] width 916 height 20
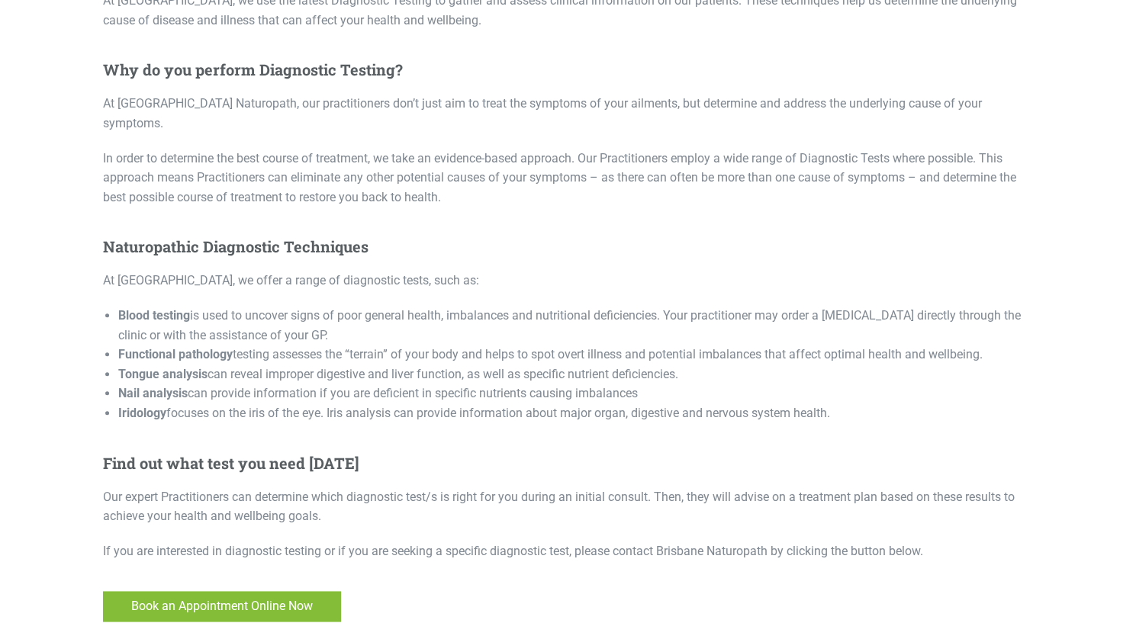
click at [299, 365] on li "Tongue analysis can reveal improper digestive and liver function, as well as sp…" at bounding box center [576, 375] width 916 height 20
click at [292, 384] on li "Nail analysis can provide information if you are deficient in specific nutrient…" at bounding box center [576, 394] width 916 height 20
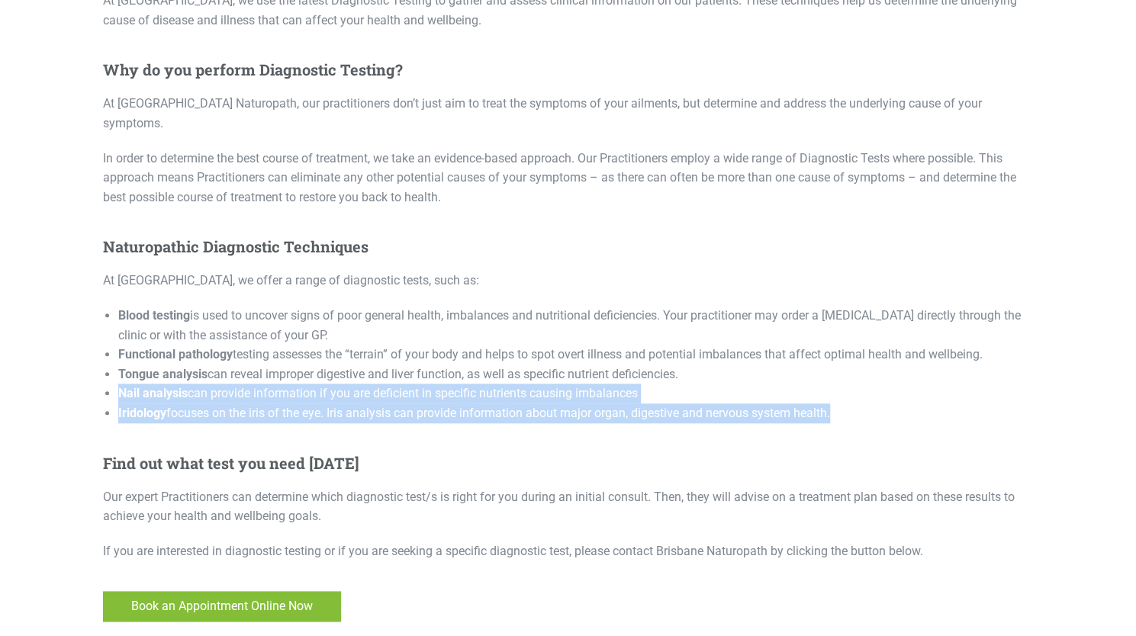
drag, startPoint x: 292, startPoint y: 373, endPoint x: 283, endPoint y: 394, distance: 22.2
click at [283, 394] on ul "Blood testing is used to uncover signs of poor general health, imbalances and n…" at bounding box center [568, 365] width 931 height 118
click at [283, 404] on li "Iridology focuses on the iris of the eye. Iris analysis can provide information…" at bounding box center [576, 414] width 916 height 20
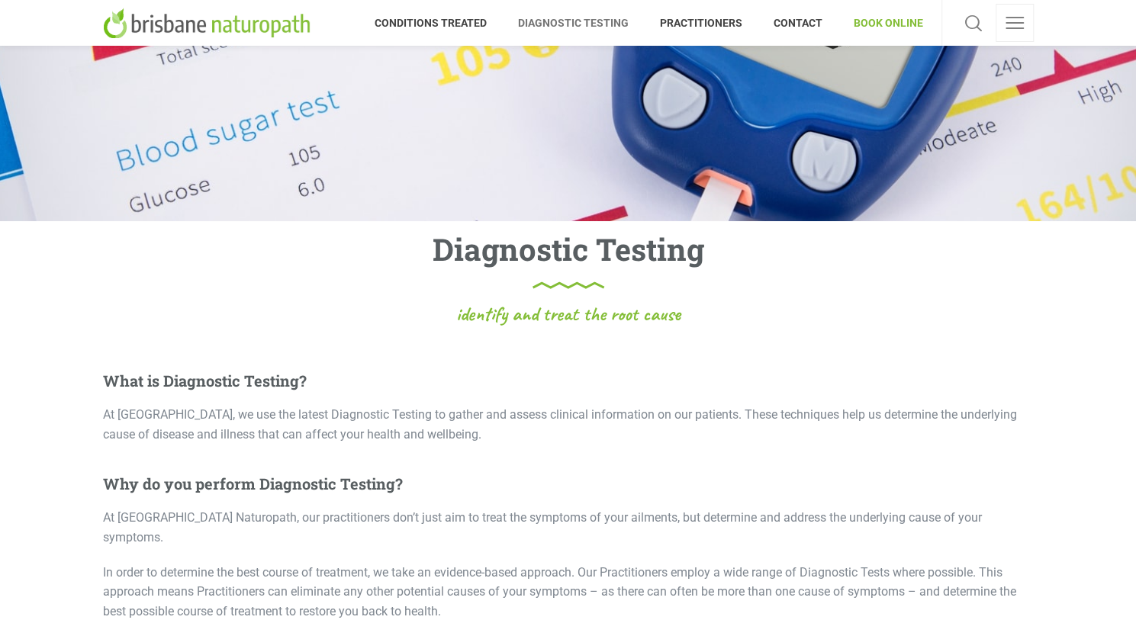
scroll to position [0, 0]
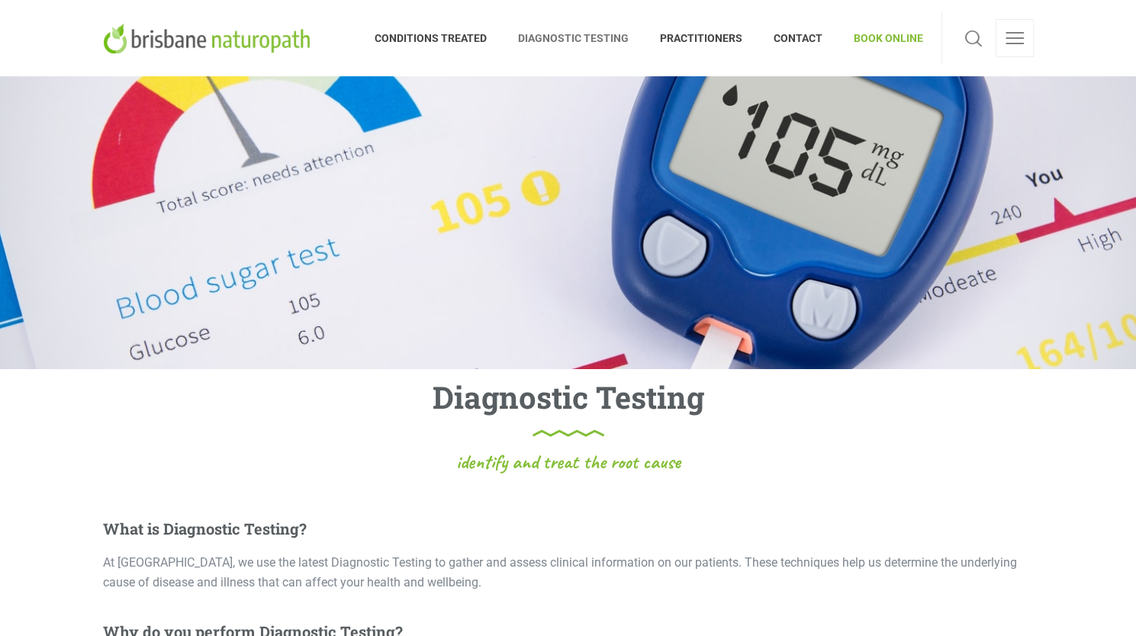
click at [881, 42] on span "BOOK ONLINE" at bounding box center [881, 38] width 85 height 24
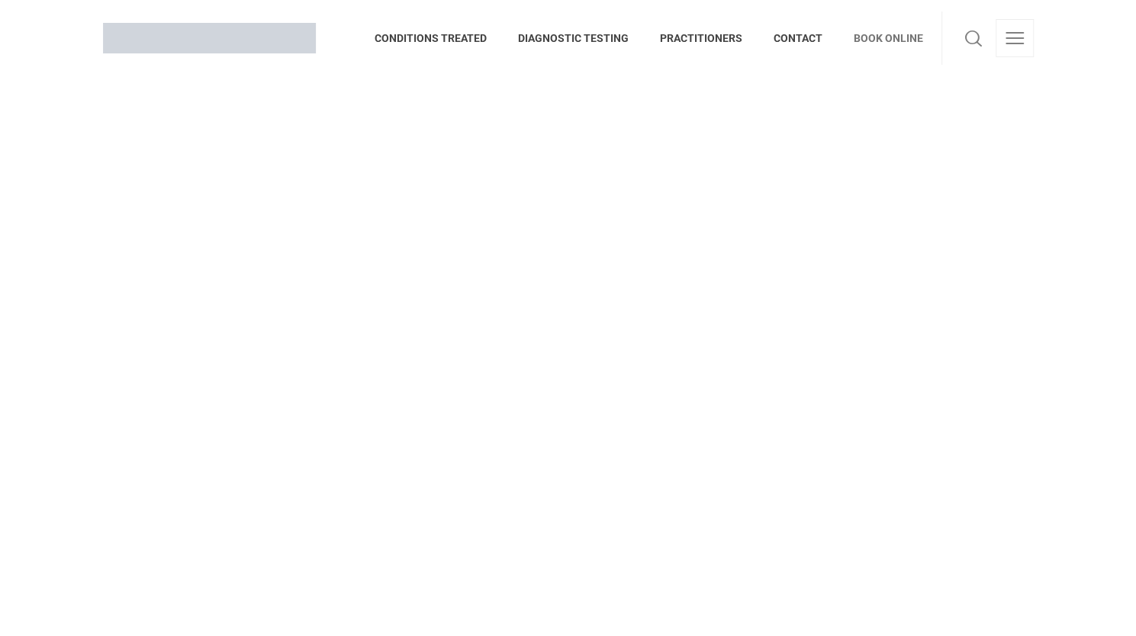
click at [1007, 47] on link at bounding box center [1015, 38] width 38 height 38
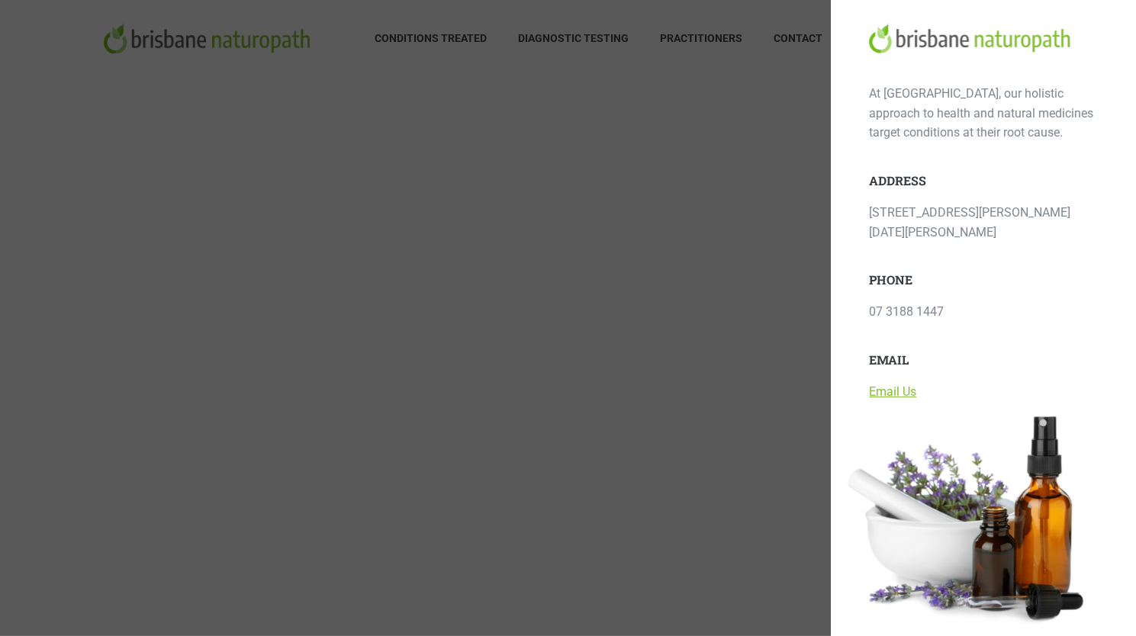
click at [779, 210] on div at bounding box center [568, 318] width 1136 height 636
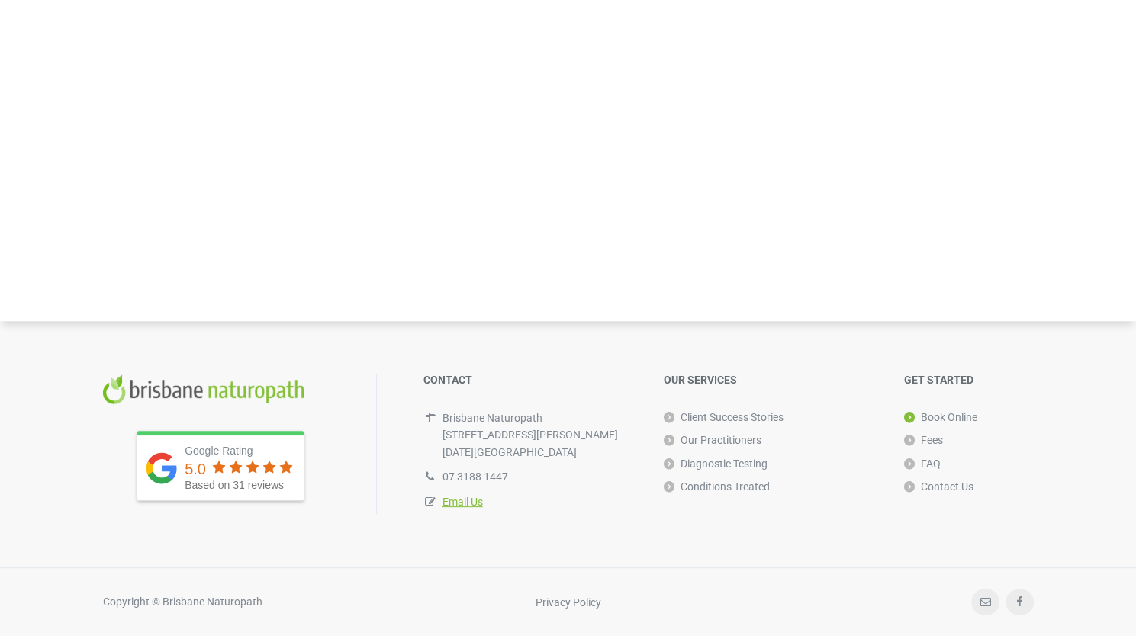
scroll to position [533, 0]
